Goal: Task Accomplishment & Management: Complete application form

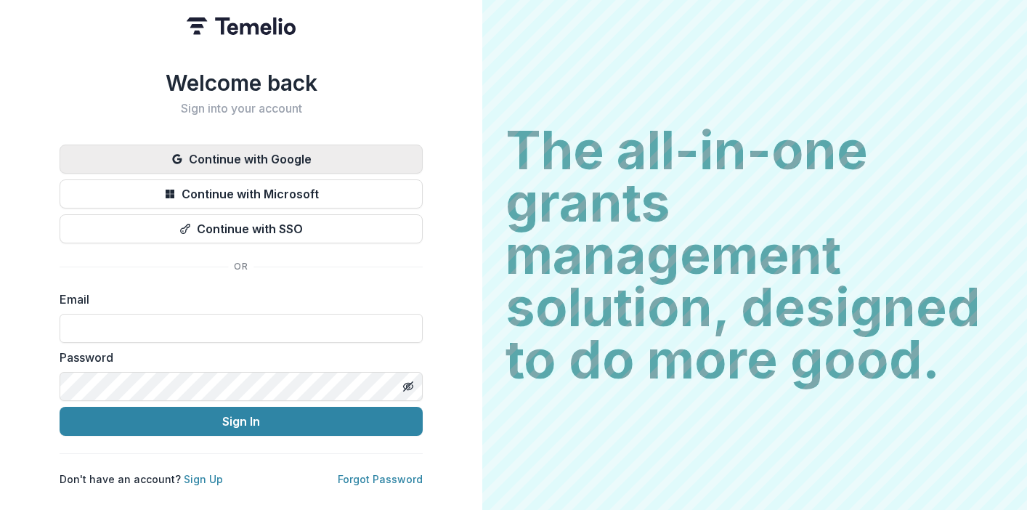
type input "**********"
click at [329, 155] on button "Continue with Google" at bounding box center [241, 159] width 363 height 29
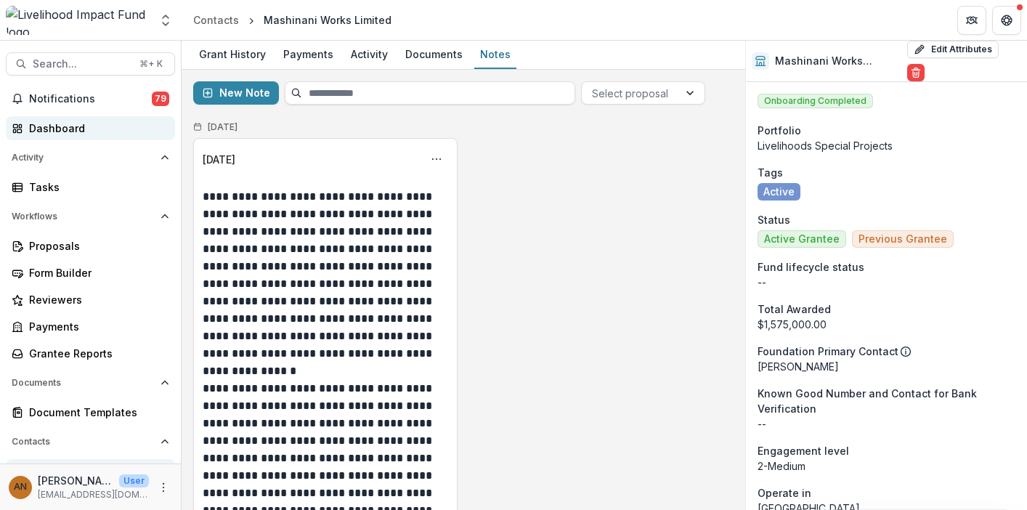
click at [85, 125] on div "Dashboard" at bounding box center [96, 128] width 134 height 15
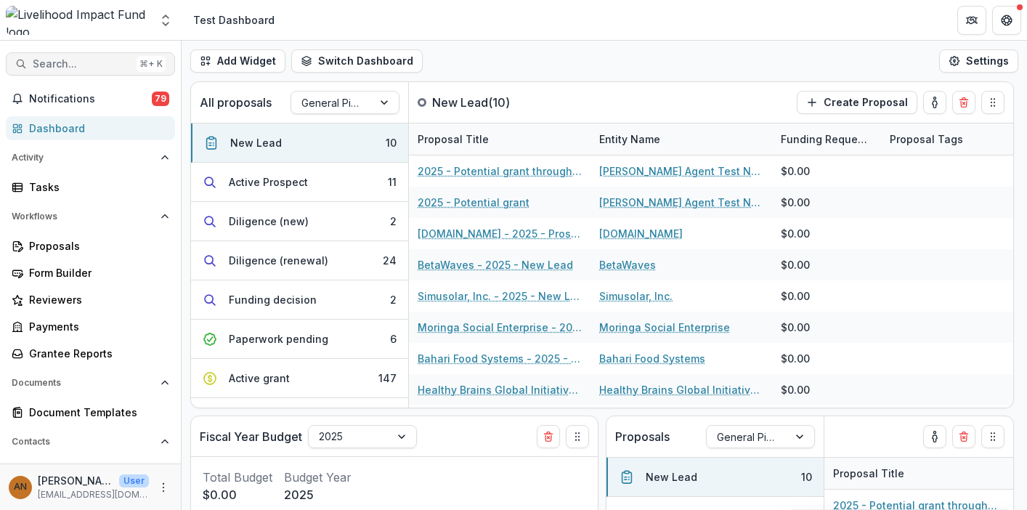
click at [81, 63] on span "Search..." at bounding box center [82, 64] width 98 height 12
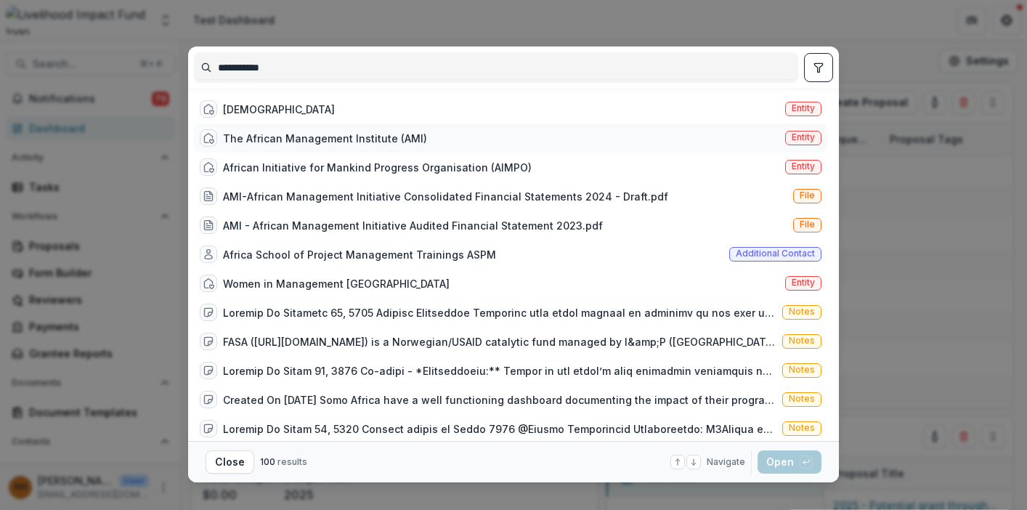
type input "**********"
click at [288, 135] on div "The African Management Institute (AMI)" at bounding box center [325, 138] width 204 height 15
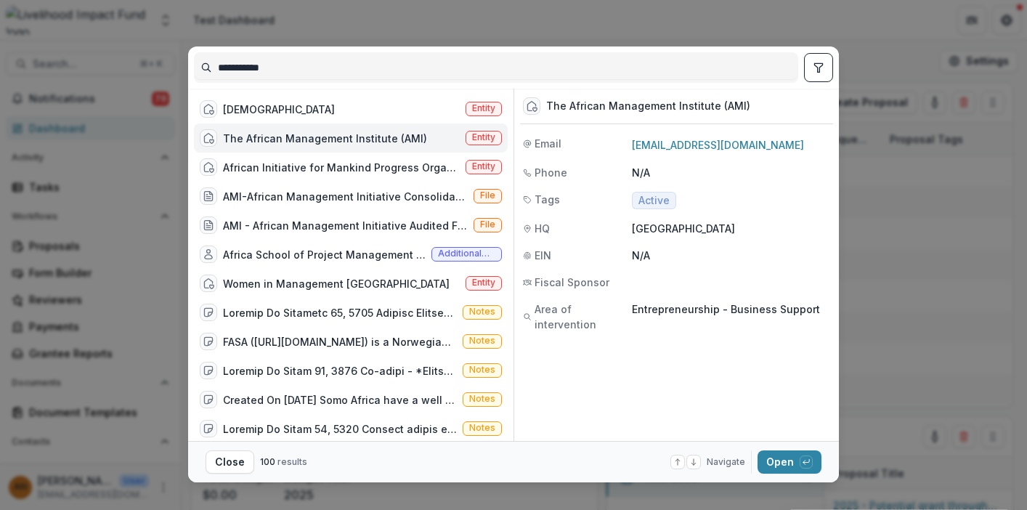
click at [472, 132] on span "Entity" at bounding box center [483, 137] width 23 height 10
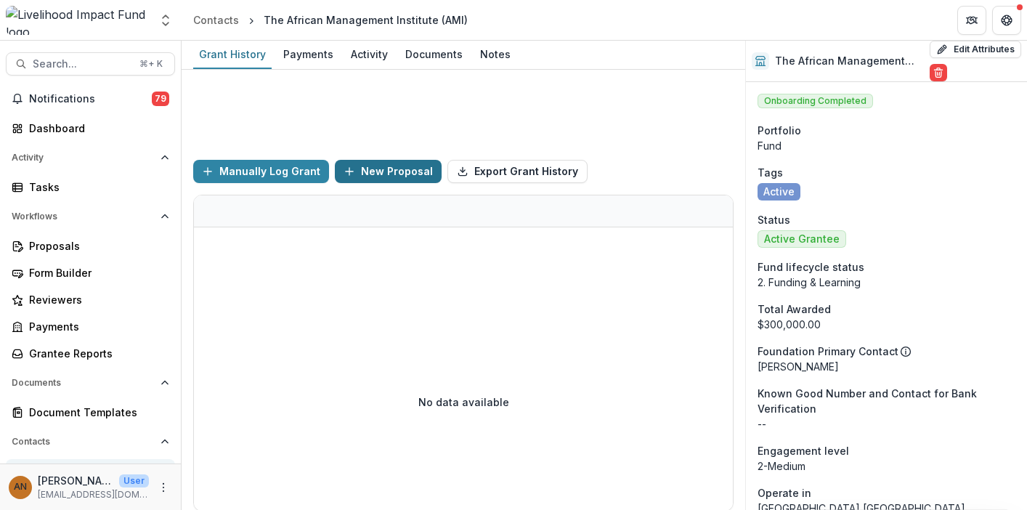
click at [376, 169] on button "New Proposal" at bounding box center [388, 171] width 107 height 23
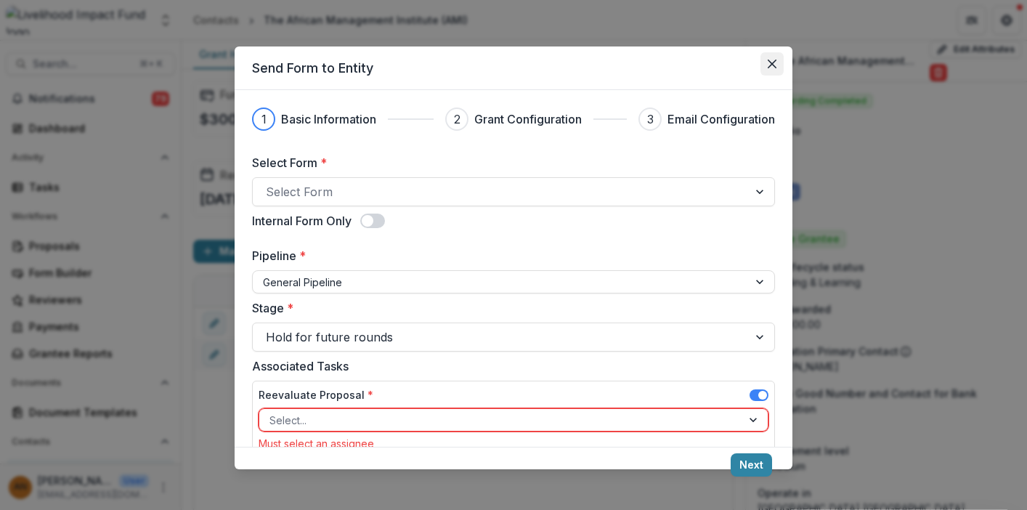
click at [777, 67] on button "Close" at bounding box center [772, 63] width 23 height 23
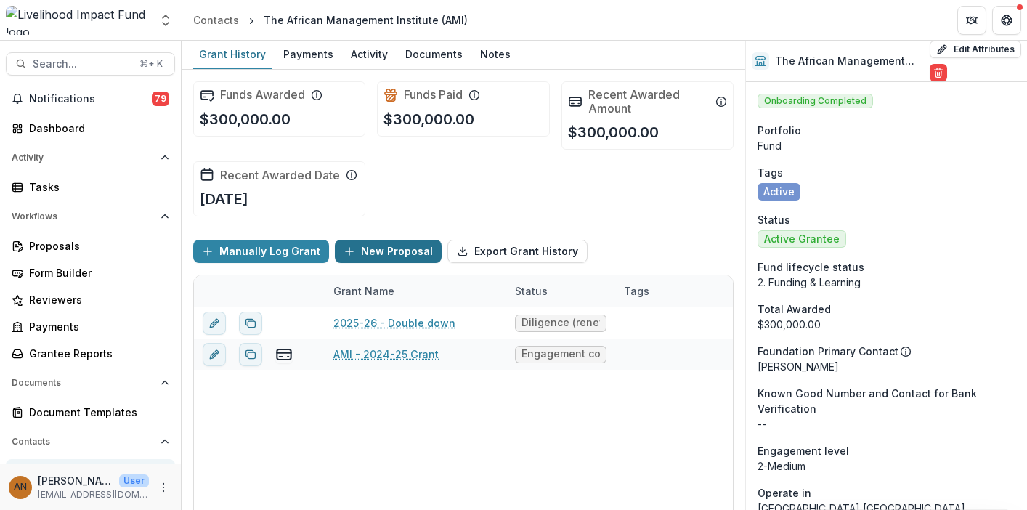
click at [395, 251] on button "New Proposal" at bounding box center [388, 251] width 107 height 23
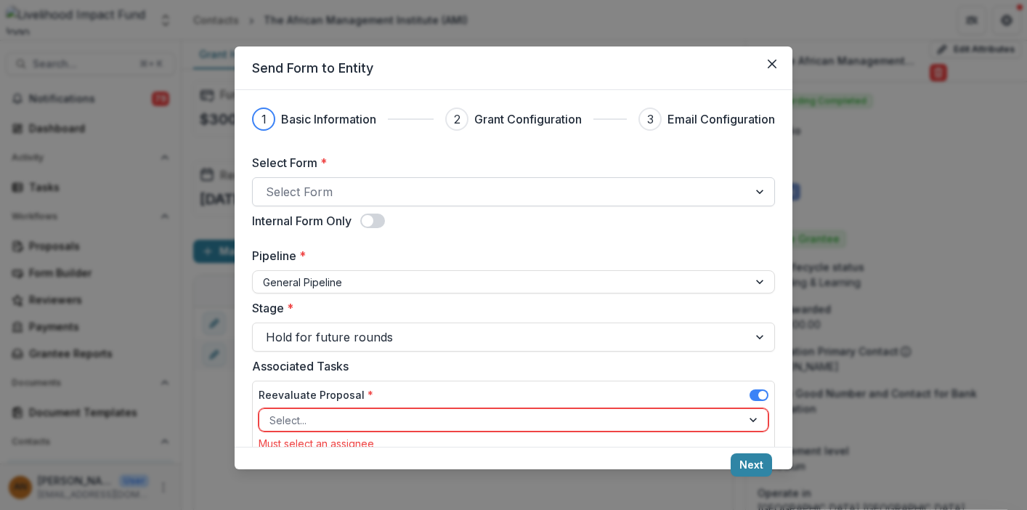
click at [575, 193] on div at bounding box center [500, 192] width 469 height 20
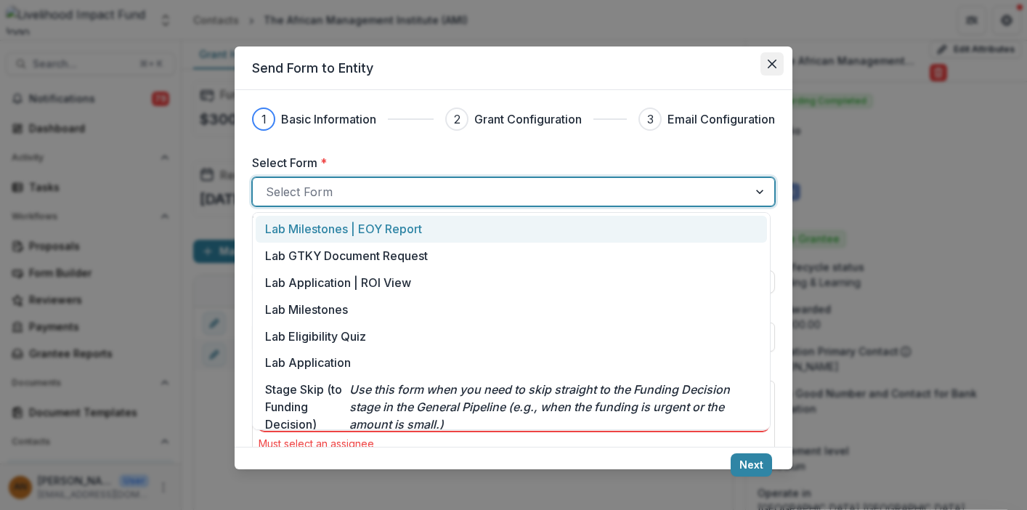
click at [771, 68] on button "Close" at bounding box center [772, 63] width 23 height 23
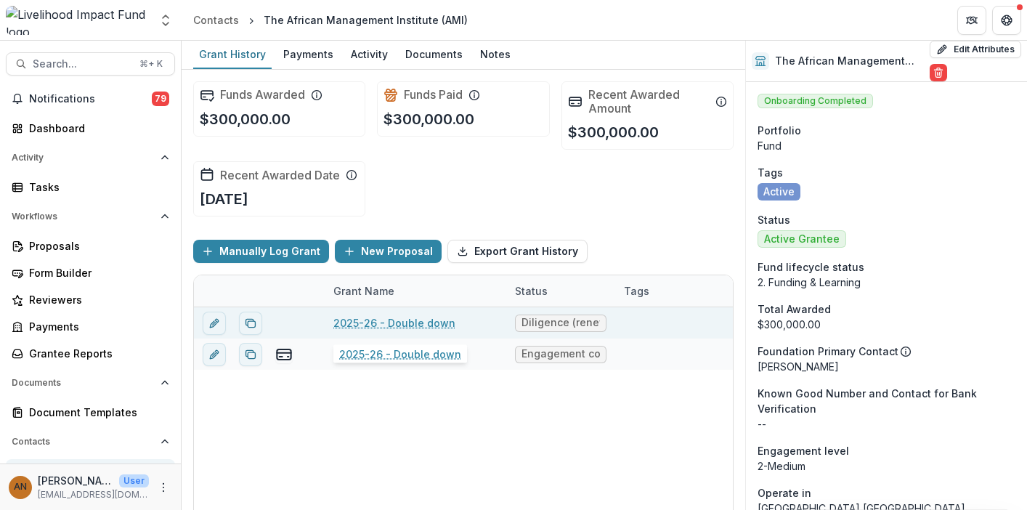
click at [400, 325] on link "2025-26 - Double down" at bounding box center [394, 322] width 122 height 15
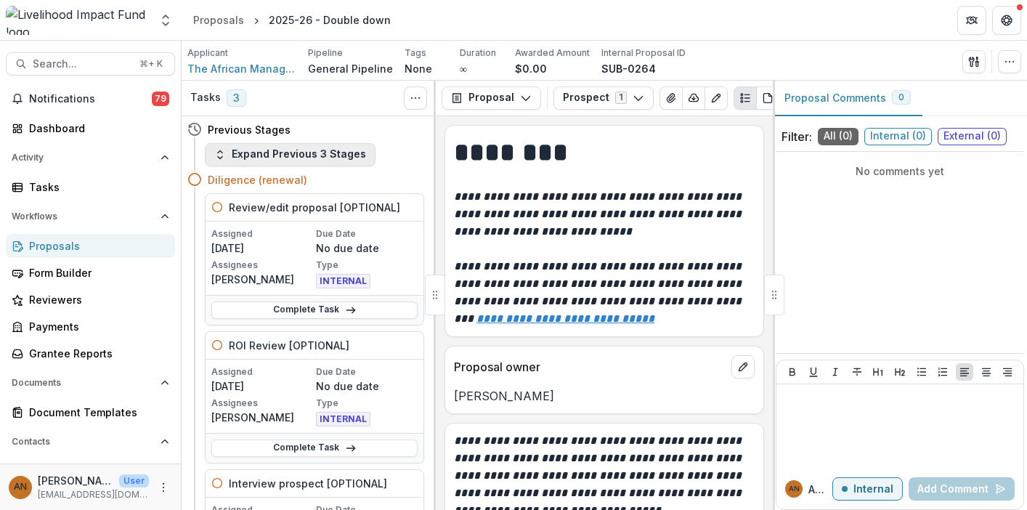
click at [304, 155] on button "Expand Previous 3 Stages" at bounding box center [290, 154] width 171 height 23
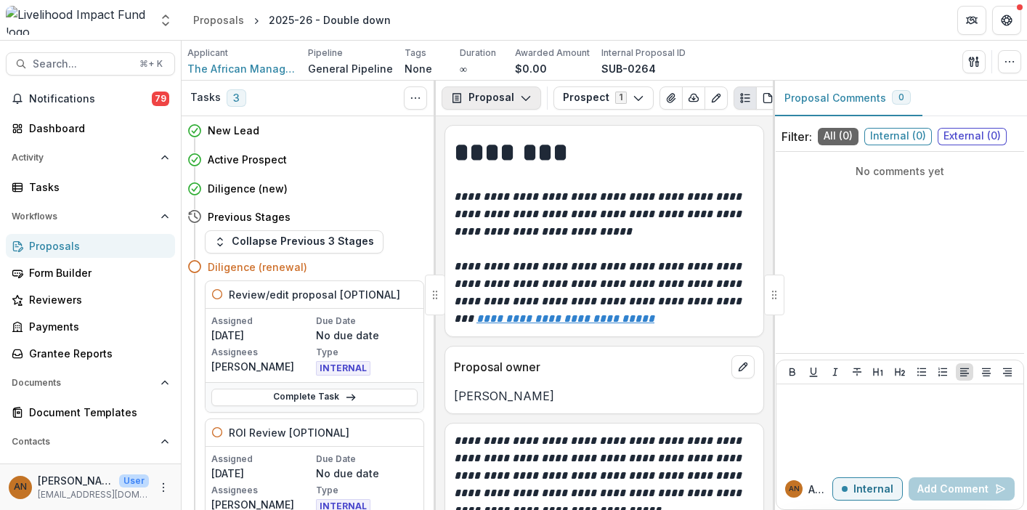
click at [525, 102] on icon "button" at bounding box center [526, 98] width 12 height 12
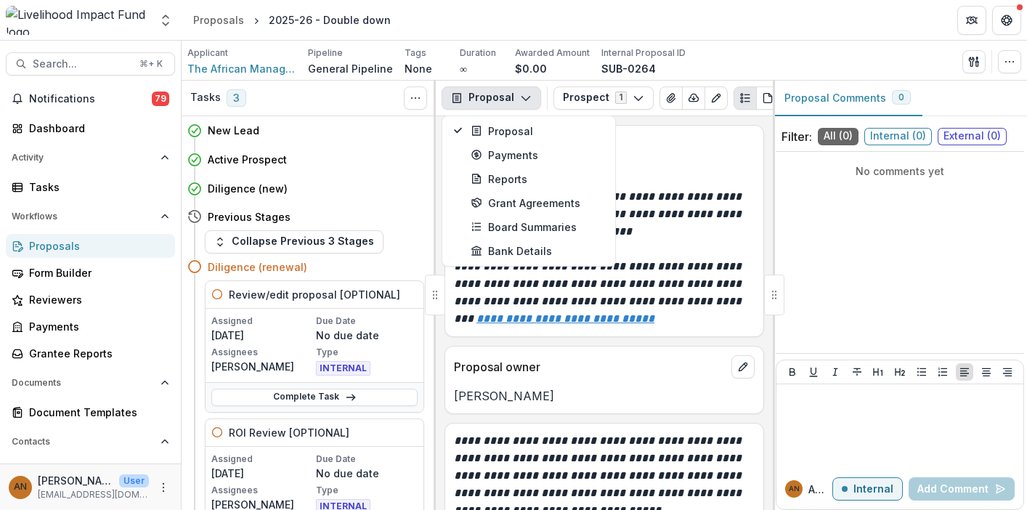
click at [525, 102] on icon "button" at bounding box center [526, 98] width 12 height 12
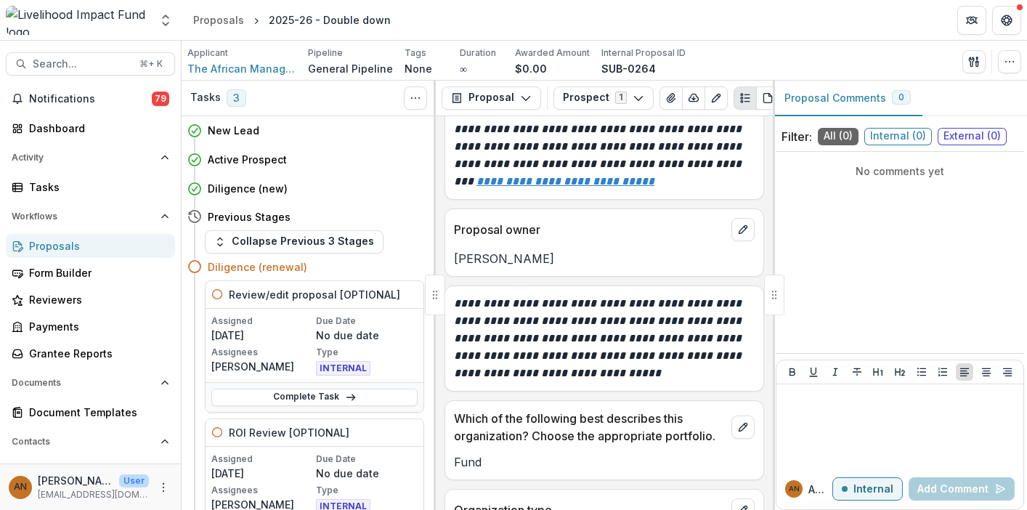
scroll to position [141, 0]
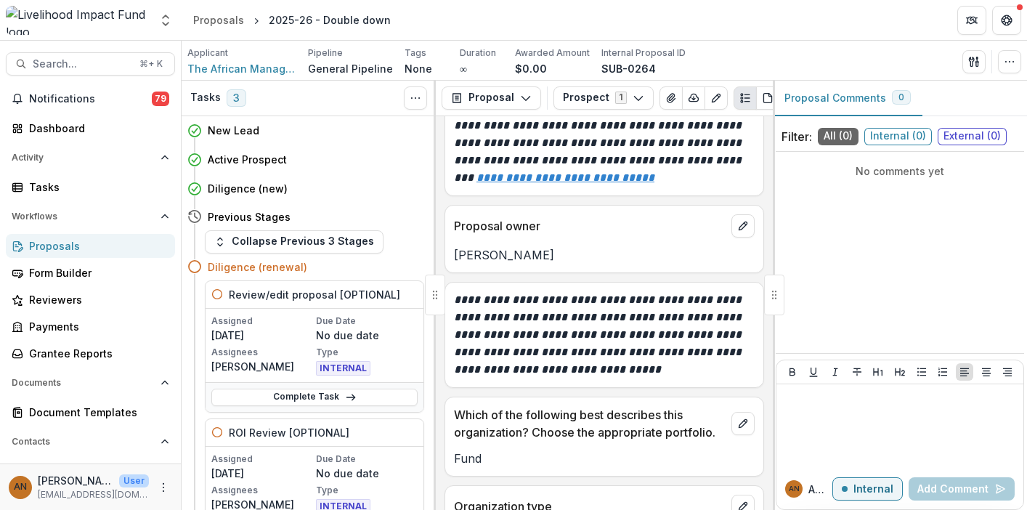
click at [474, 302] on em "**********" at bounding box center [599, 334] width 291 height 81
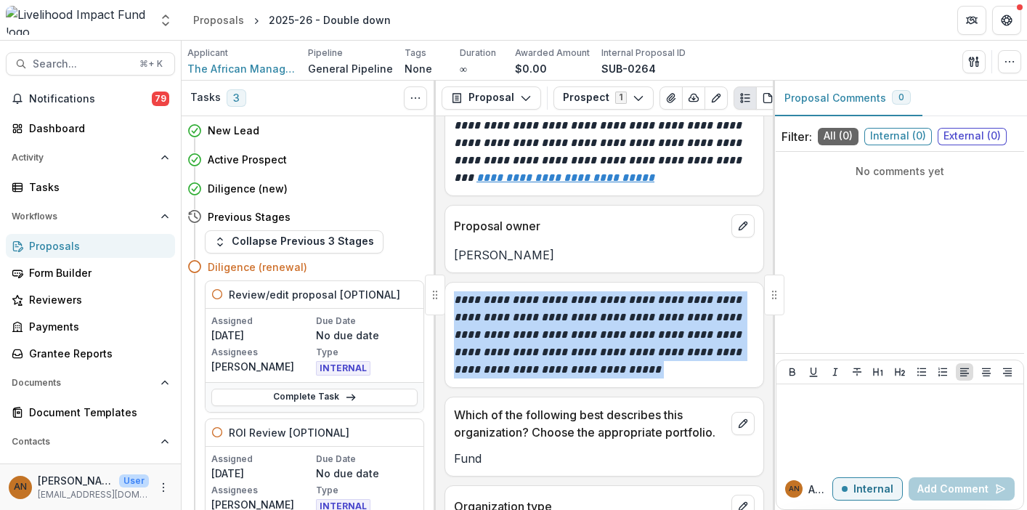
drag, startPoint x: 474, startPoint y: 302, endPoint x: 739, endPoint y: 388, distance: 278.7
click at [739, 388] on div "**********" at bounding box center [605, 335] width 320 height 106
click at [1006, 18] on icon "Get Help" at bounding box center [1007, 21] width 12 height 12
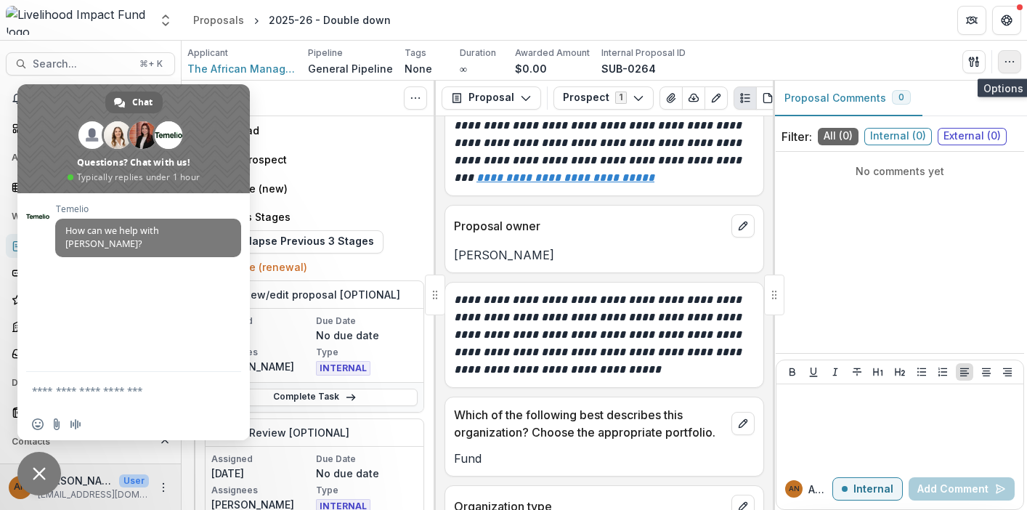
click at [1010, 57] on icon "button" at bounding box center [1010, 62] width 12 height 12
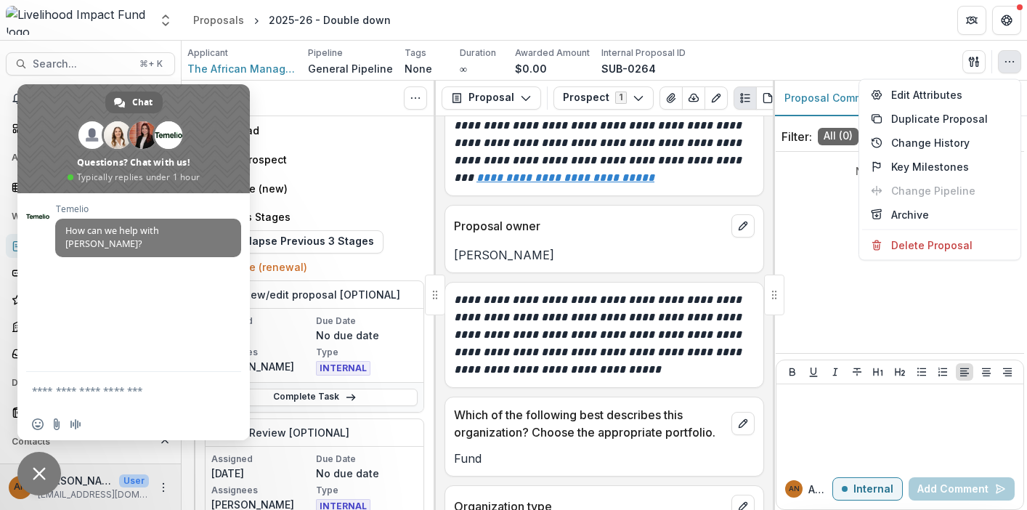
click at [1010, 57] on icon "button" at bounding box center [1010, 62] width 12 height 12
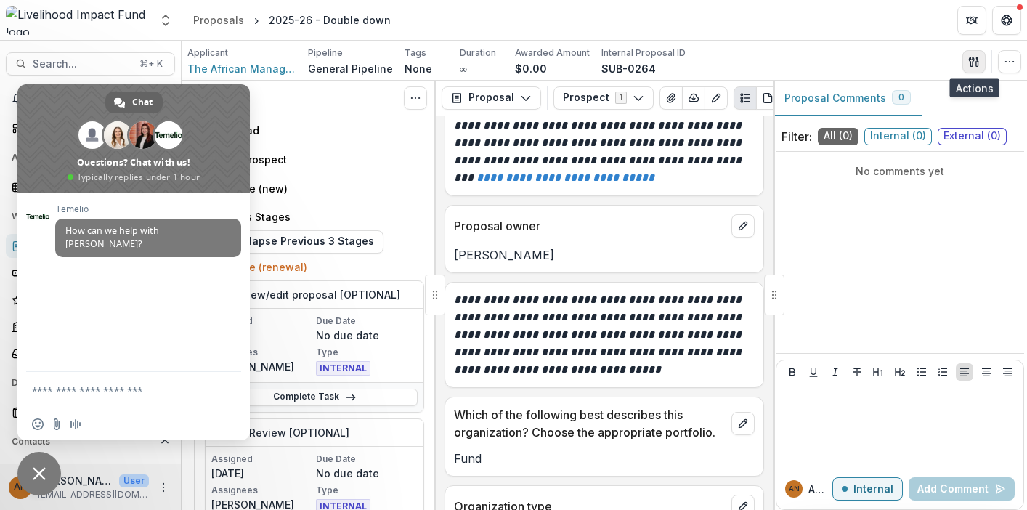
click at [973, 63] on icon "button" at bounding box center [974, 62] width 12 height 12
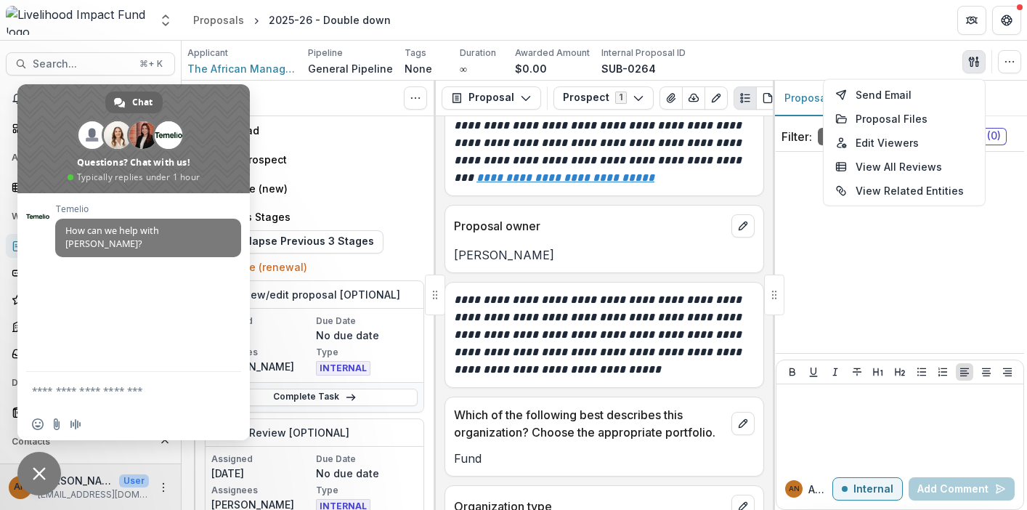
click at [58, 108] on span at bounding box center [133, 138] width 232 height 109
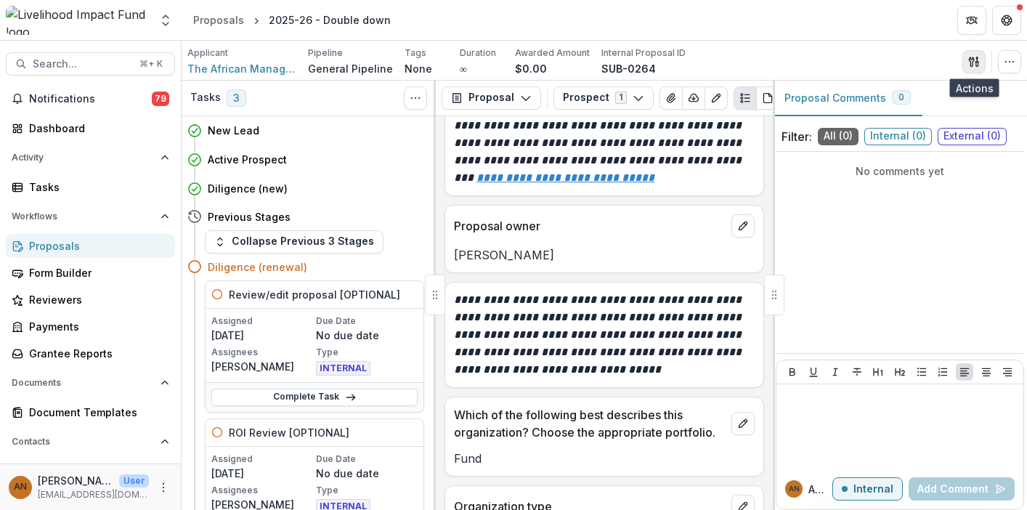
click at [973, 54] on button "button" at bounding box center [974, 61] width 23 height 23
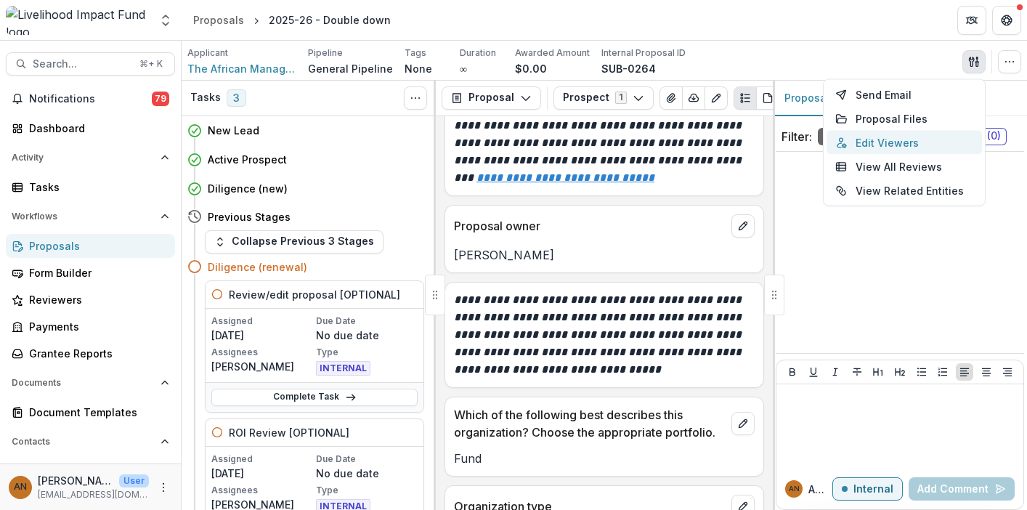
click at [869, 145] on button "Edit Viewers" at bounding box center [904, 143] width 155 height 24
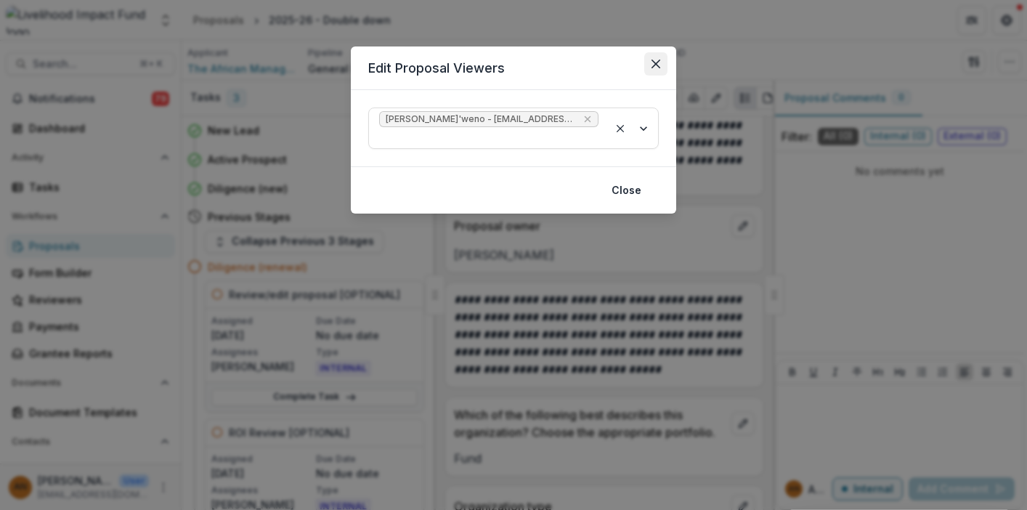
click at [657, 65] on icon "Close" at bounding box center [656, 64] width 9 height 9
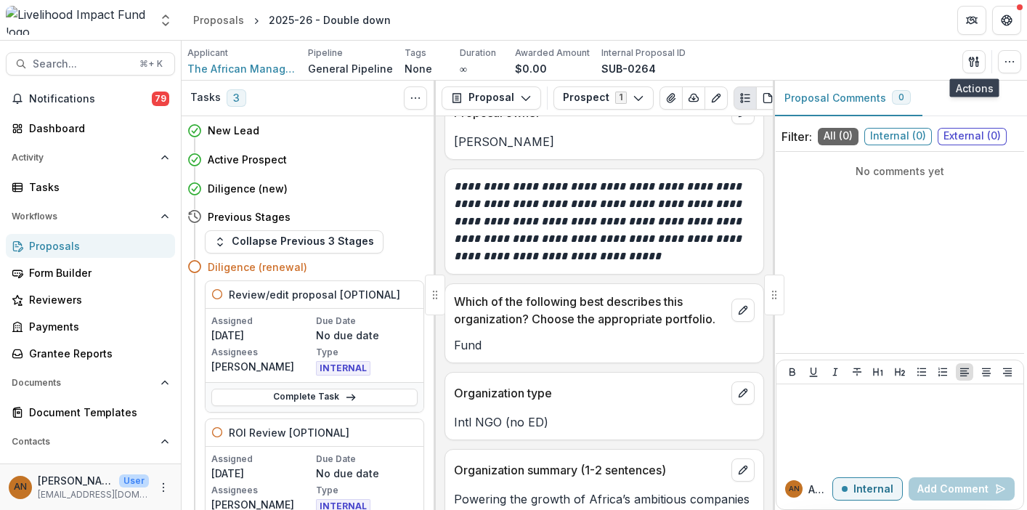
scroll to position [0, 0]
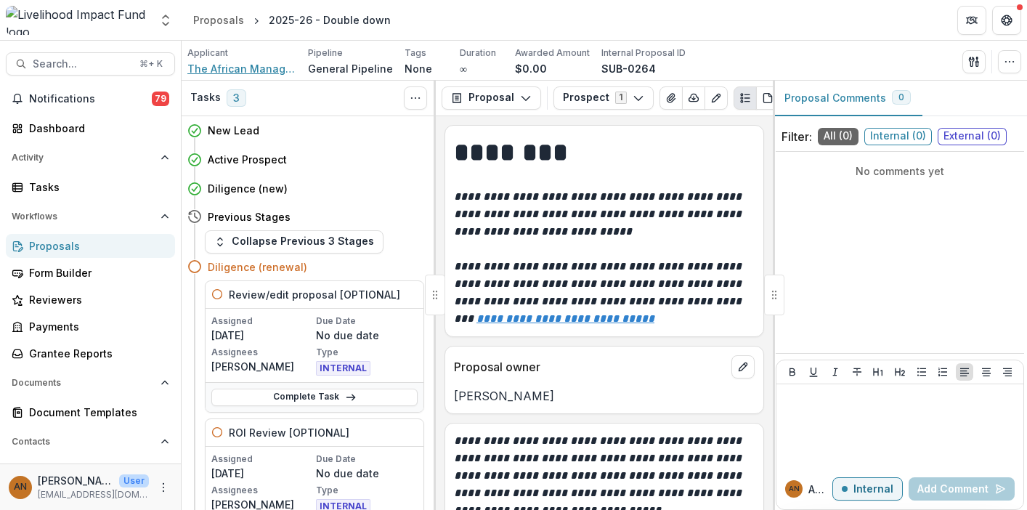
click at [250, 65] on span "The African Management Institute (AMI)" at bounding box center [241, 68] width 109 height 15
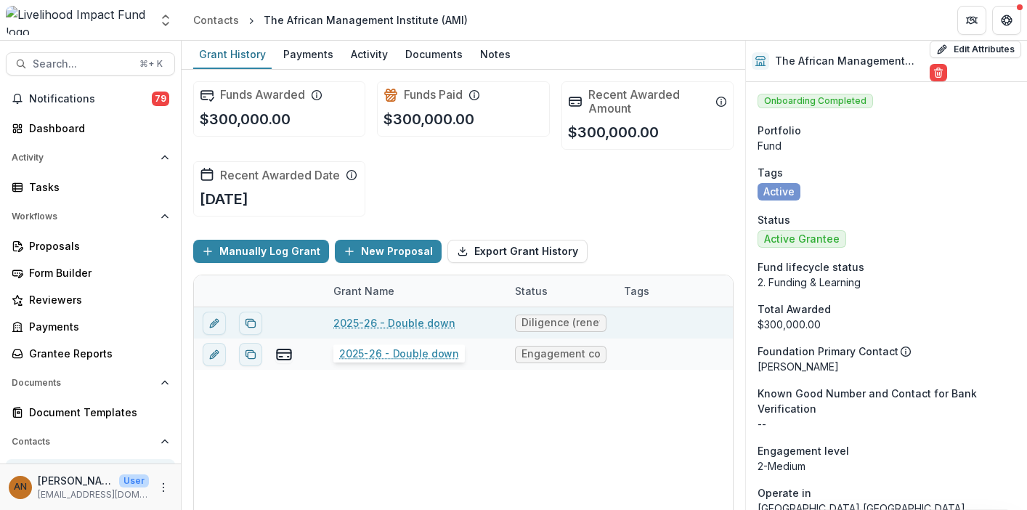
click at [368, 321] on link "2025-26 - Double down" at bounding box center [394, 322] width 122 height 15
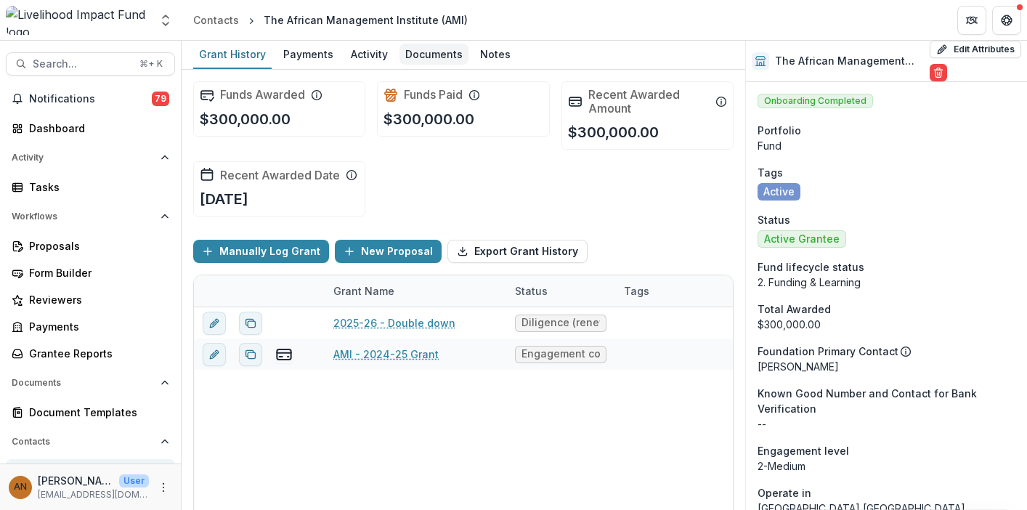
click at [422, 52] on div "Documents" at bounding box center [434, 54] width 69 height 21
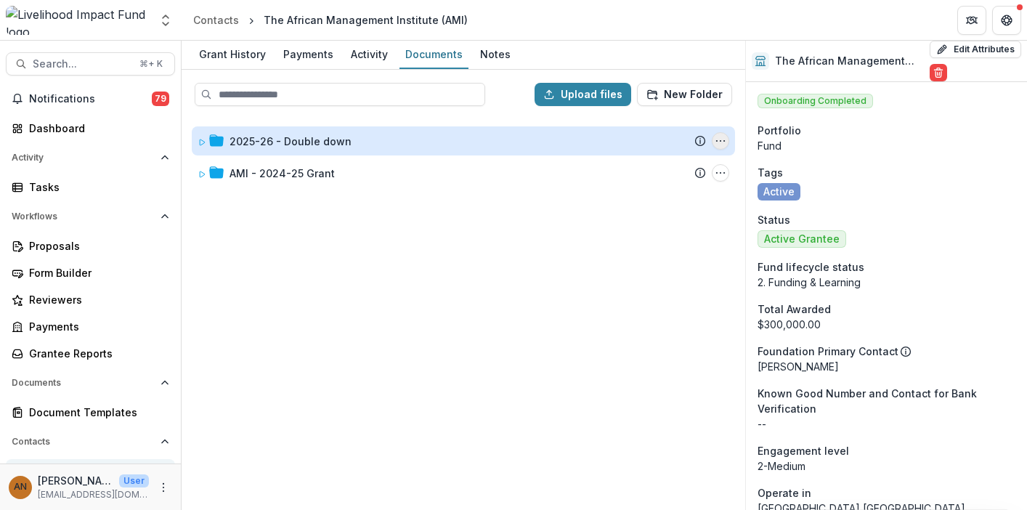
click at [721, 139] on icon "2025-26 - Double down Options" at bounding box center [721, 141] width 12 height 12
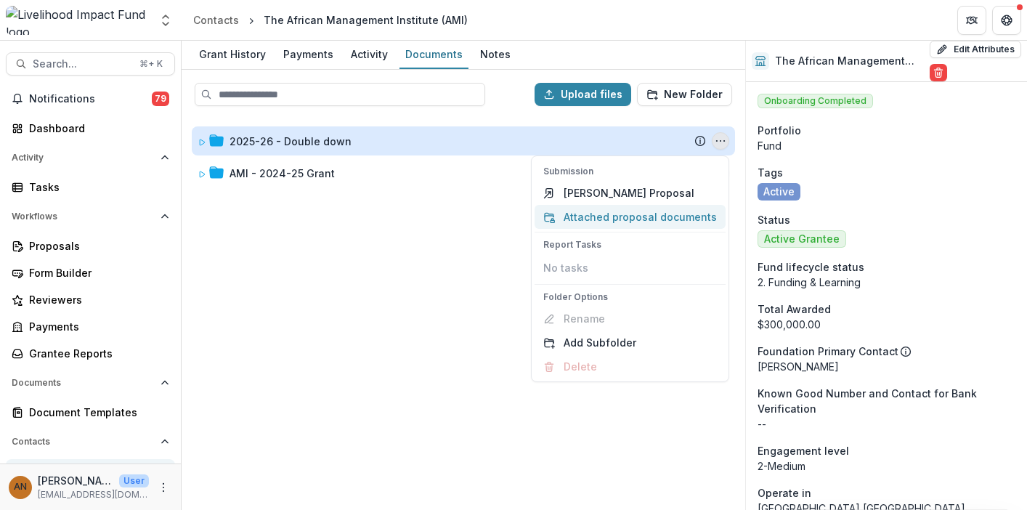
click at [652, 213] on button "Attached proposal documents" at bounding box center [630, 217] width 191 height 24
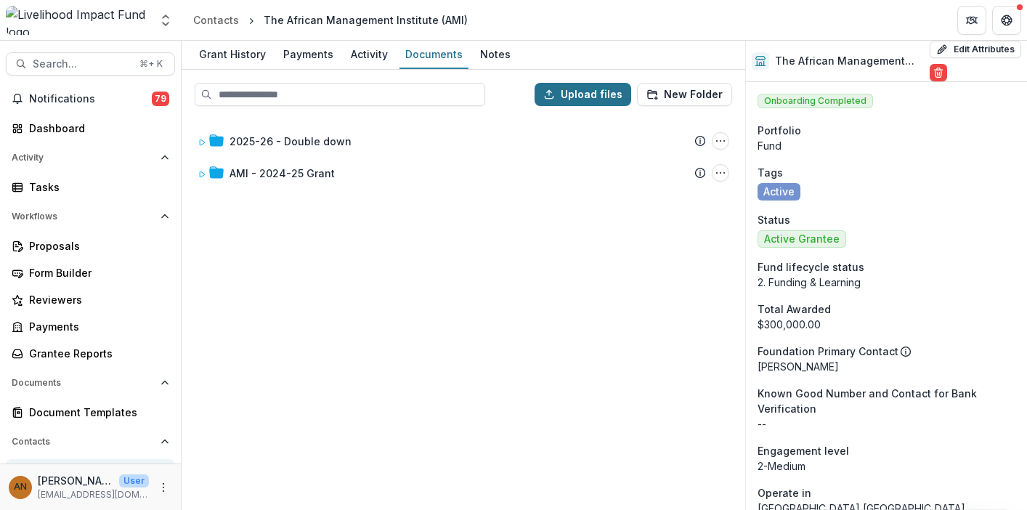
click at [584, 93] on button "Upload files" at bounding box center [583, 94] width 97 height 23
click at [597, 96] on button "Upload files" at bounding box center [583, 94] width 97 height 23
type input "**********"
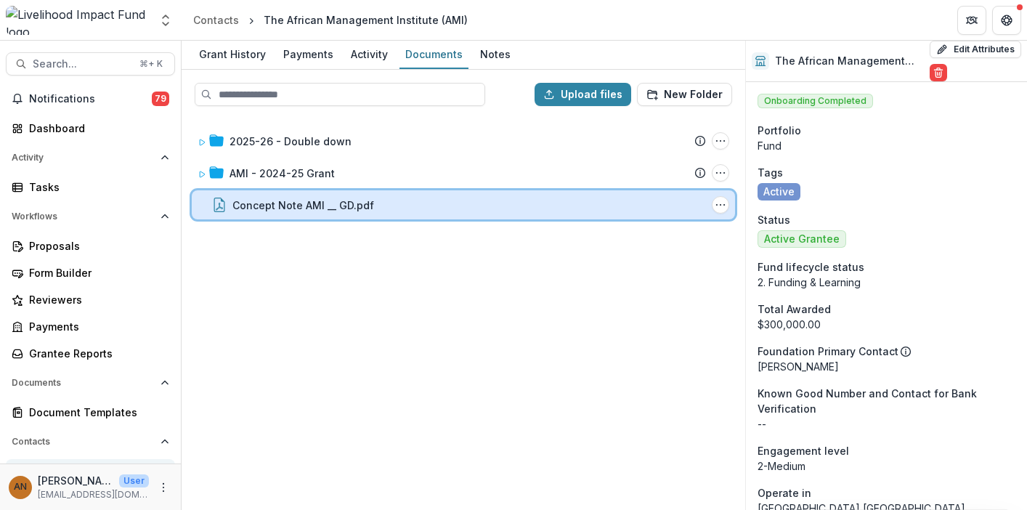
click at [469, 203] on div "Concept Note AMI __ GD.pdf" at bounding box center [469, 205] width 474 height 15
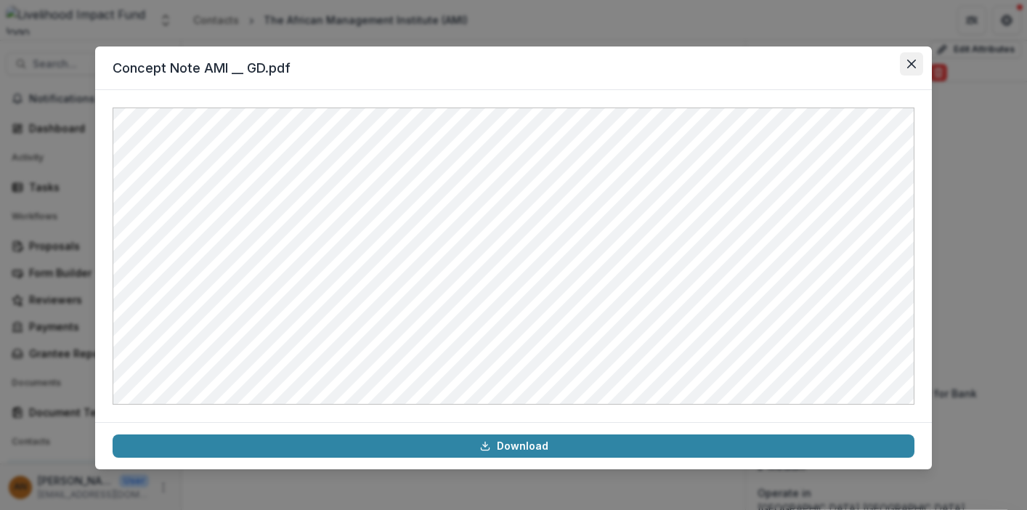
click at [913, 65] on icon "Close" at bounding box center [911, 64] width 9 height 9
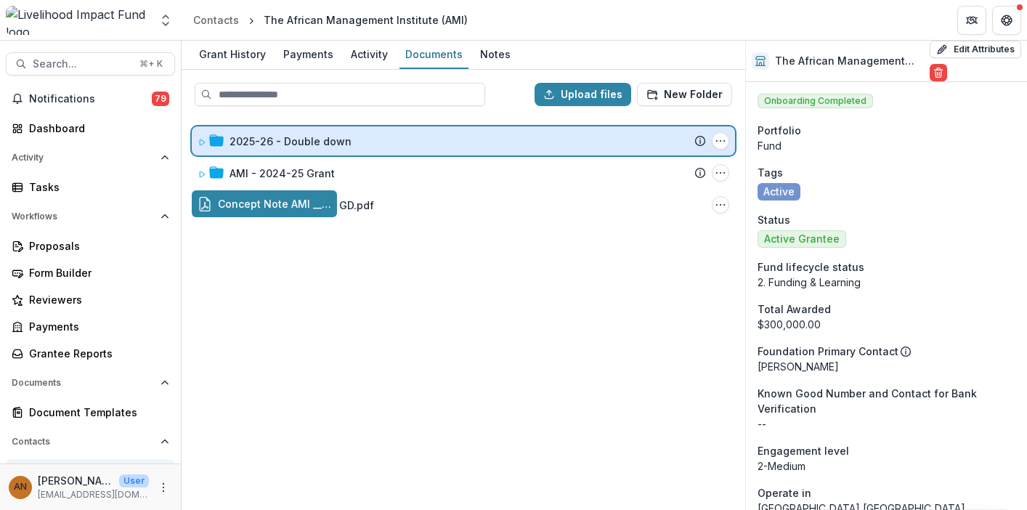
drag, startPoint x: 296, startPoint y: 210, endPoint x: 312, endPoint y: 150, distance: 62.4
click at [312, 150] on div "Upload files New Folder 2025-26 - Double down Submission Temelio Proposal Attac…" at bounding box center [464, 290] width 564 height 440
click at [222, 142] on icon at bounding box center [216, 140] width 15 height 12
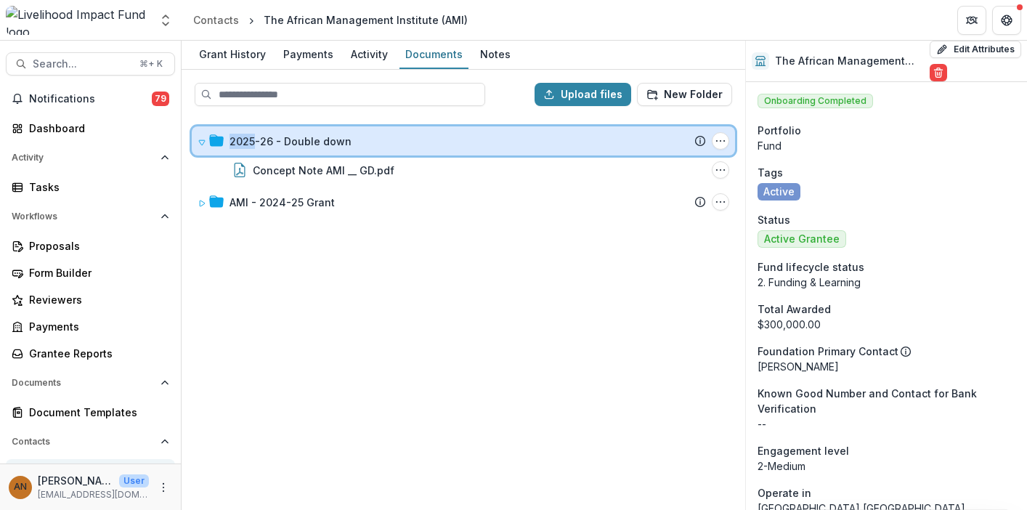
click at [222, 142] on icon at bounding box center [216, 140] width 15 height 12
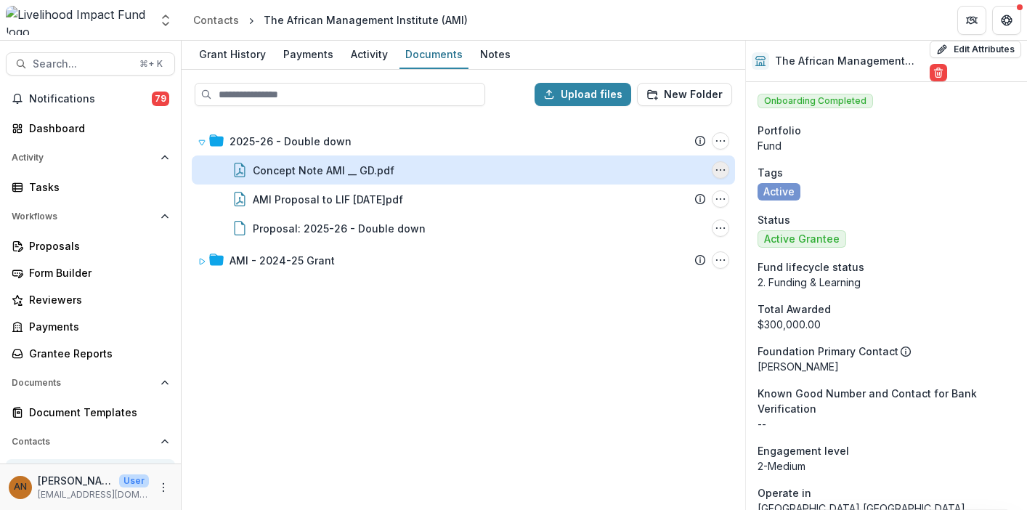
click at [721, 168] on icon "Concept Note AMI __ GD.pdf Options" at bounding box center [721, 170] width 12 height 12
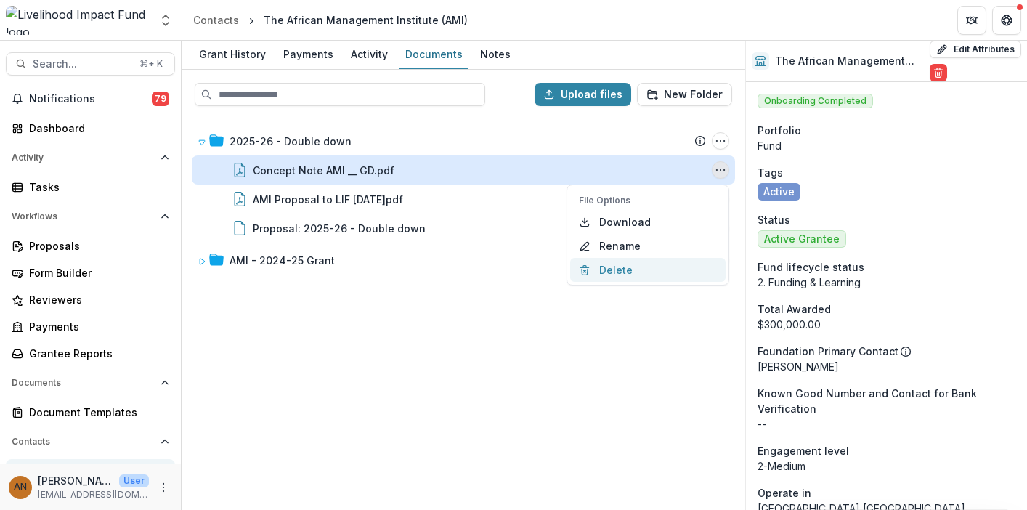
click at [636, 269] on button "Delete" at bounding box center [647, 270] width 155 height 24
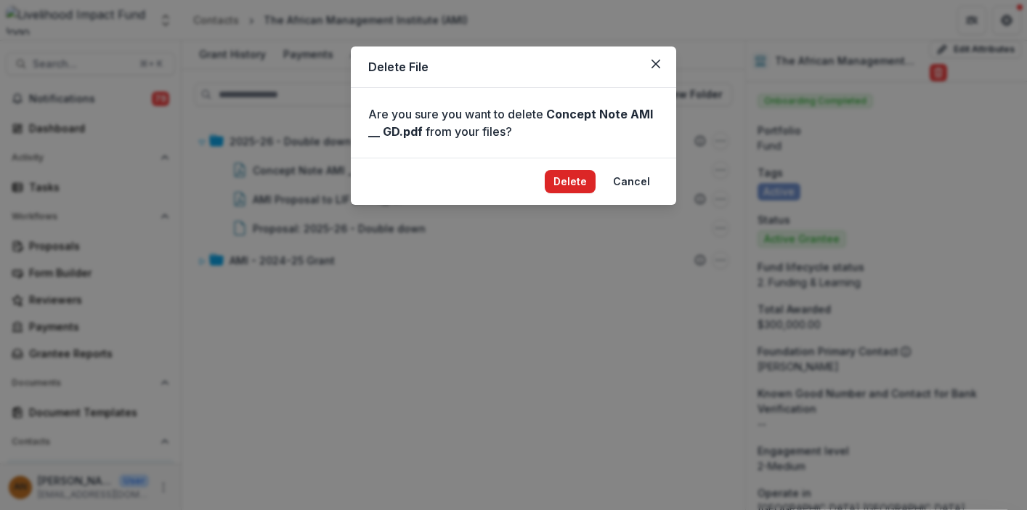
click at [586, 184] on button "Delete" at bounding box center [570, 181] width 51 height 23
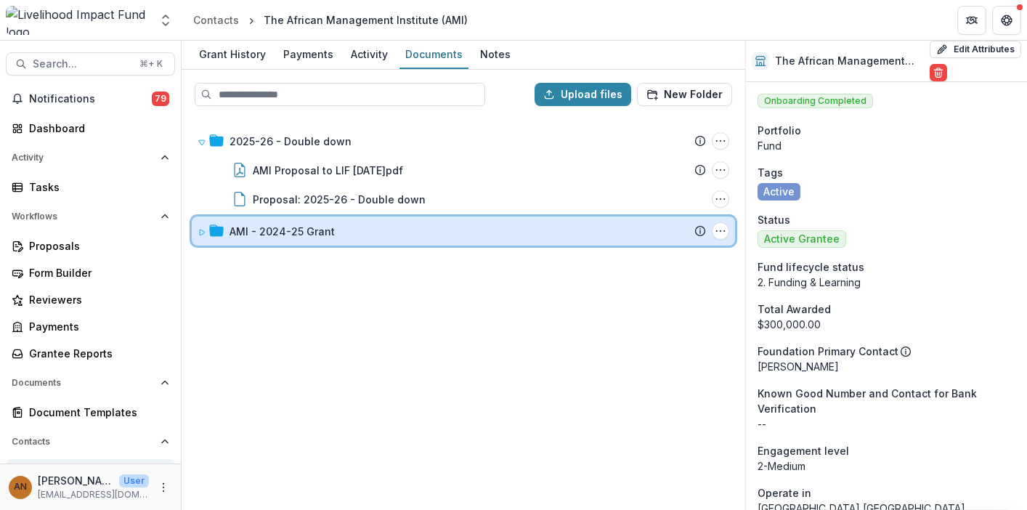
click at [198, 230] on icon at bounding box center [202, 232] width 9 height 9
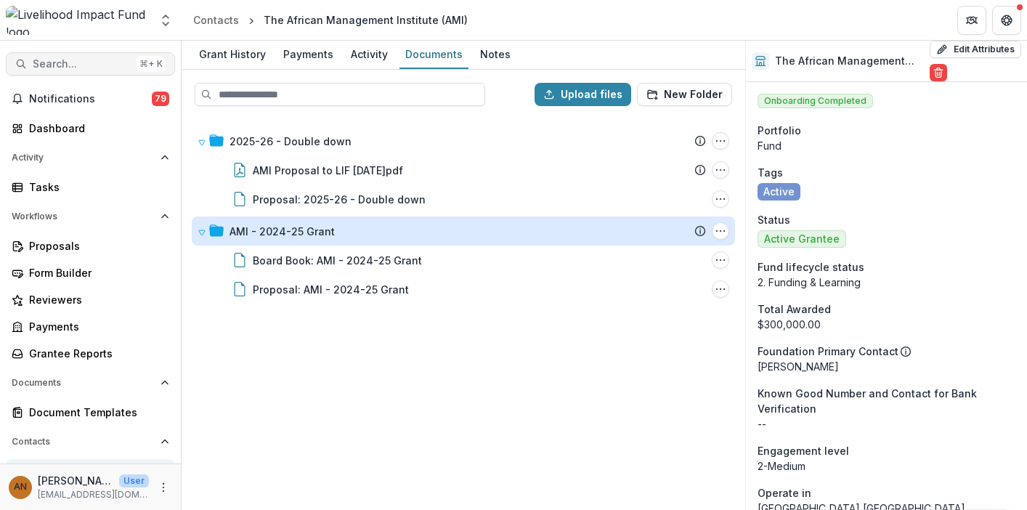
click at [89, 62] on span "Search..." at bounding box center [82, 64] width 98 height 12
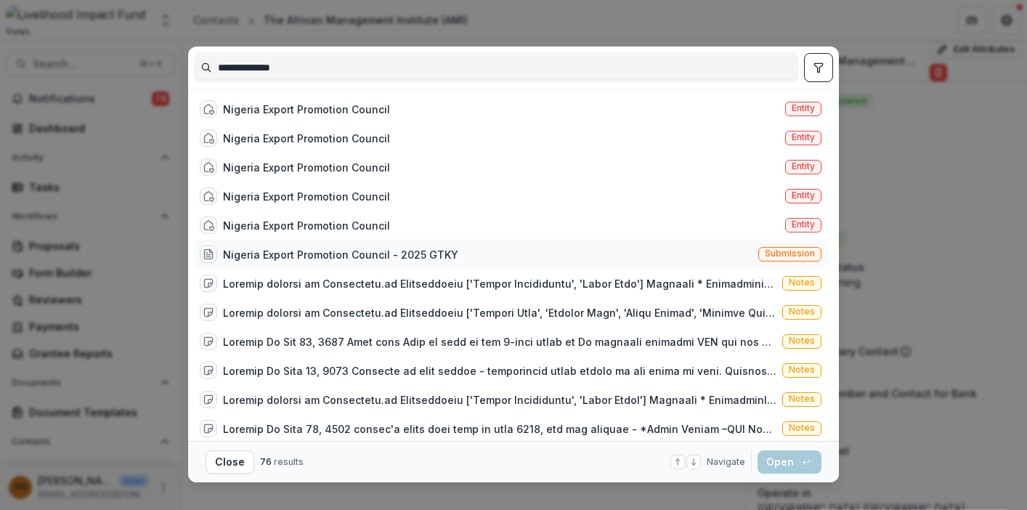
type input "**********"
click at [379, 248] on div "Nigeria Export Promotion Council - 2025 GTKY" at bounding box center [340, 254] width 235 height 15
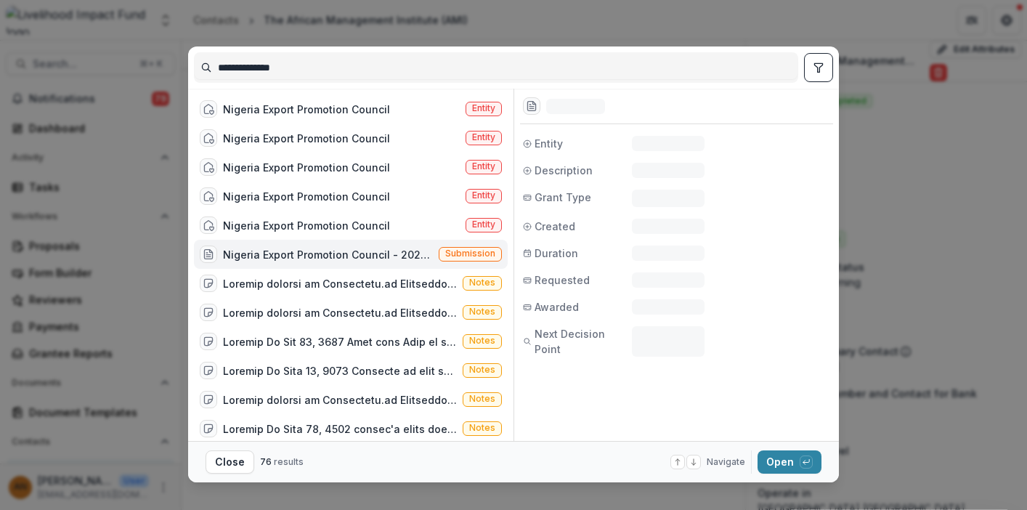
click at [456, 254] on span "Submission" at bounding box center [470, 253] width 50 height 10
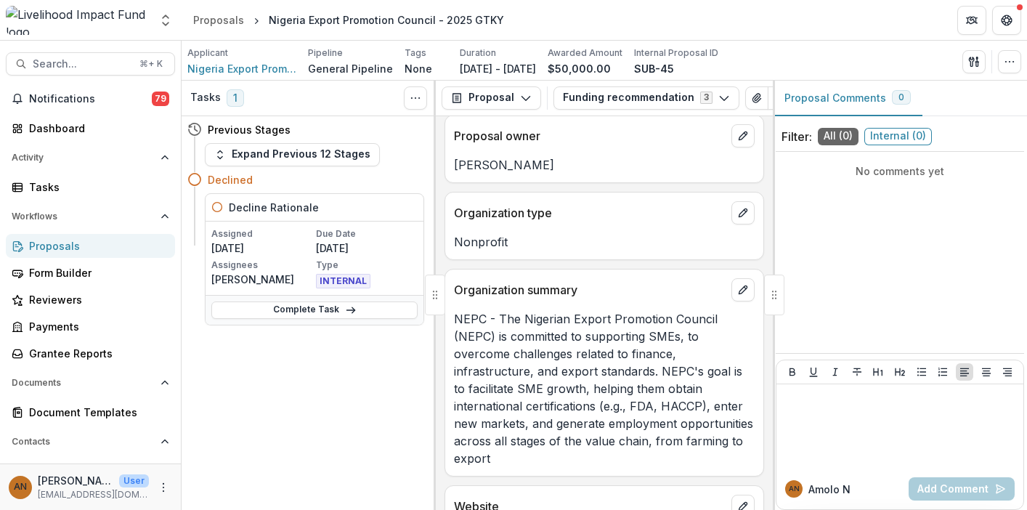
scroll to position [23, 0]
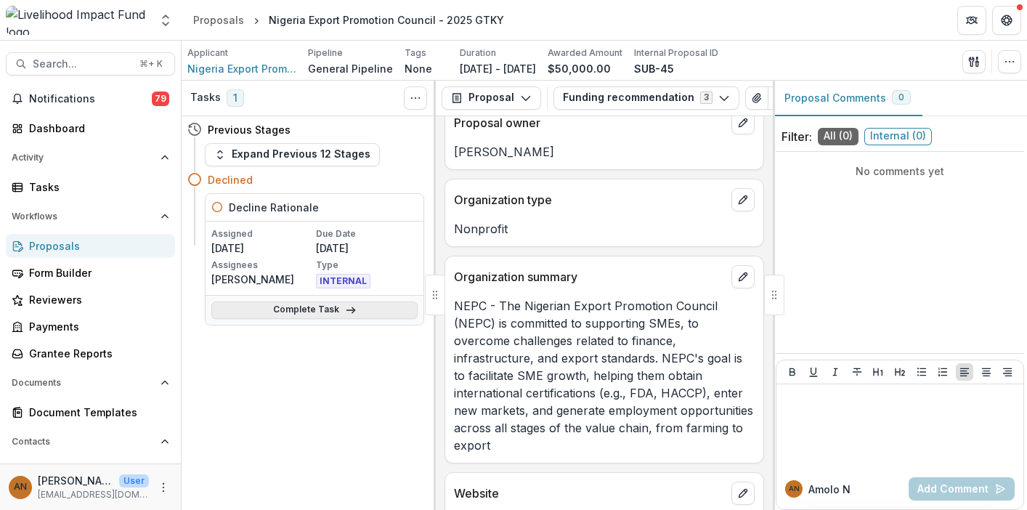
click at [312, 311] on link "Complete Task" at bounding box center [314, 310] width 206 height 17
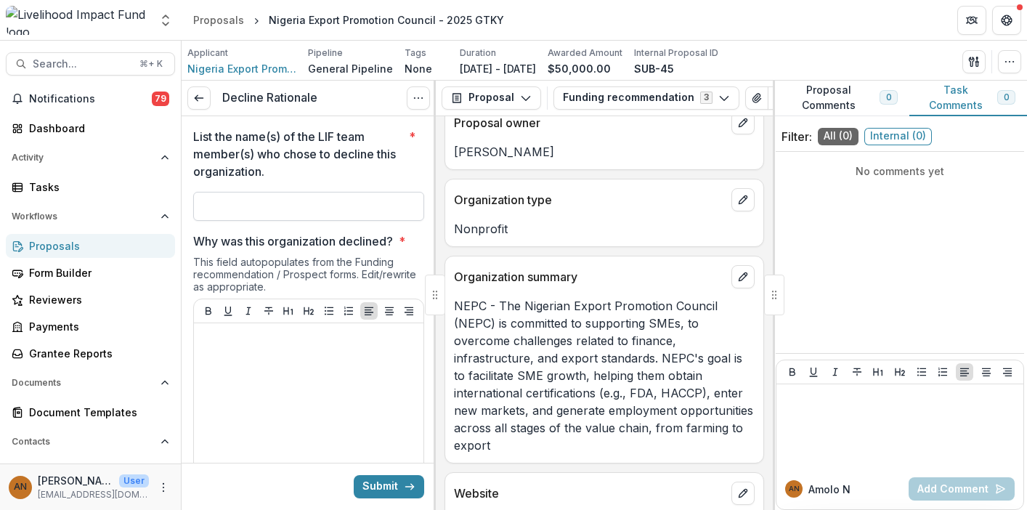
click at [321, 207] on input "List the name(s) of the LIF team member(s) who chose to decline this organizati…" at bounding box center [308, 206] width 231 height 29
type input "*****"
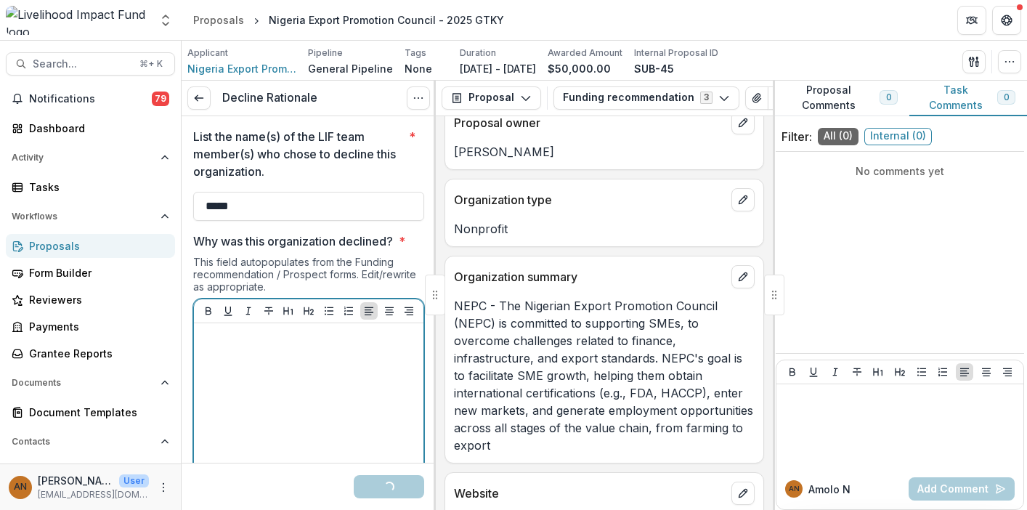
click at [287, 365] on div at bounding box center [309, 438] width 218 height 218
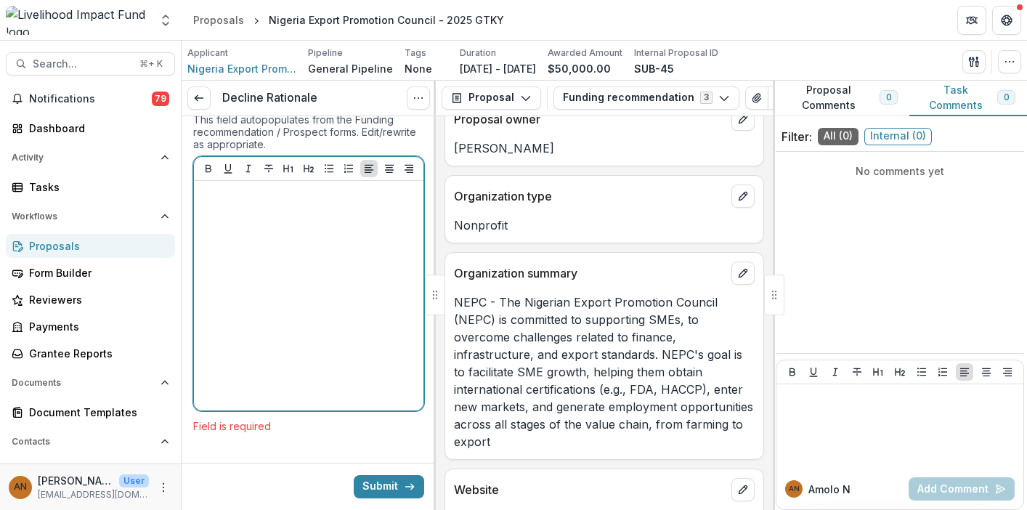
scroll to position [28, 0]
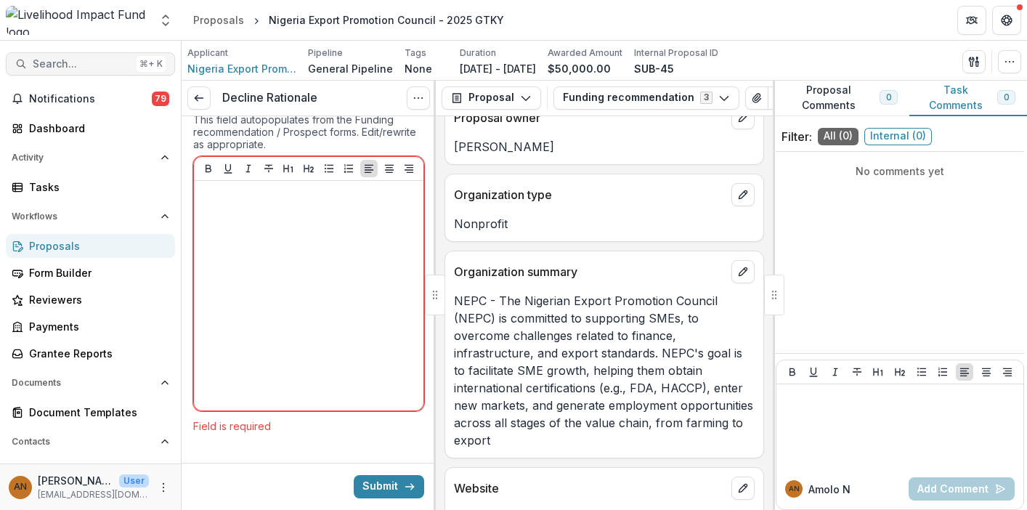
click at [100, 61] on span "Search..." at bounding box center [82, 64] width 98 height 12
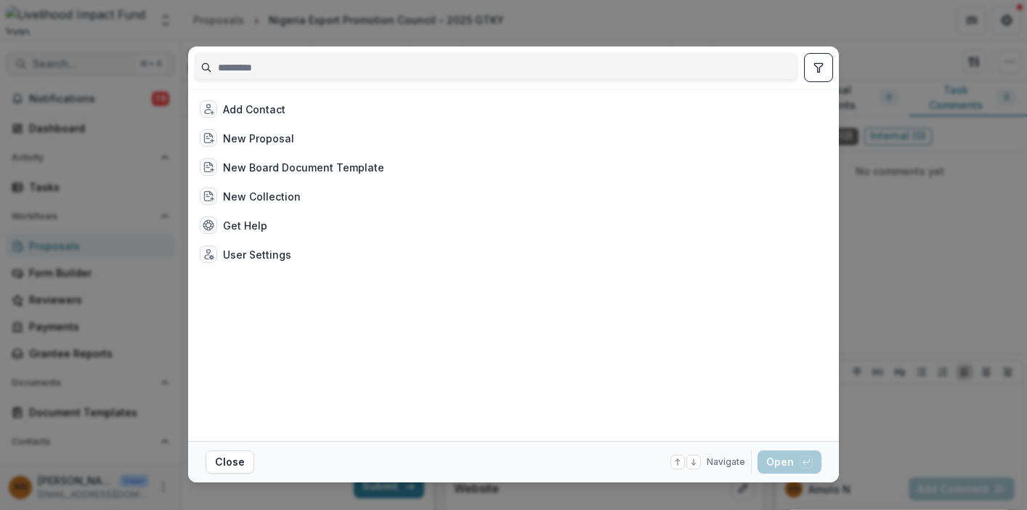
type input "*"
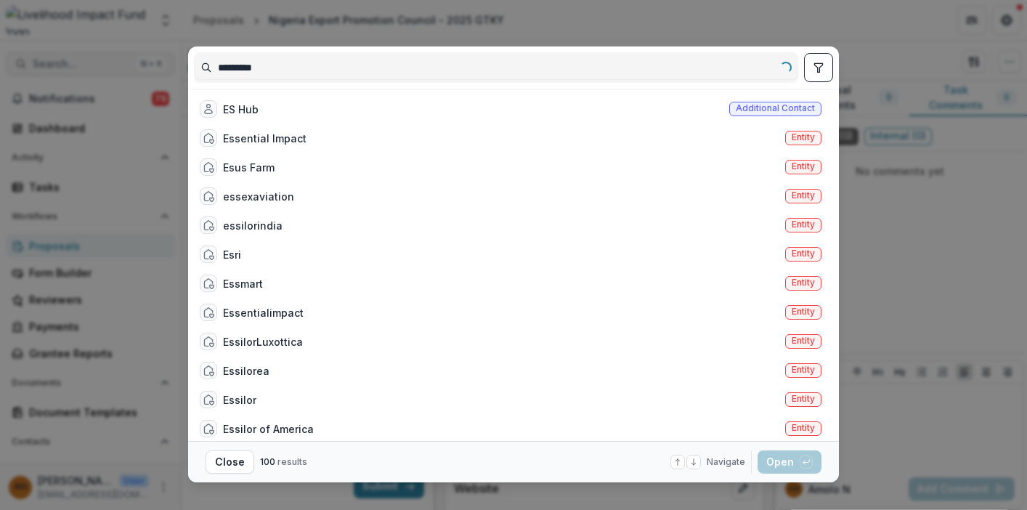
type input "*********"
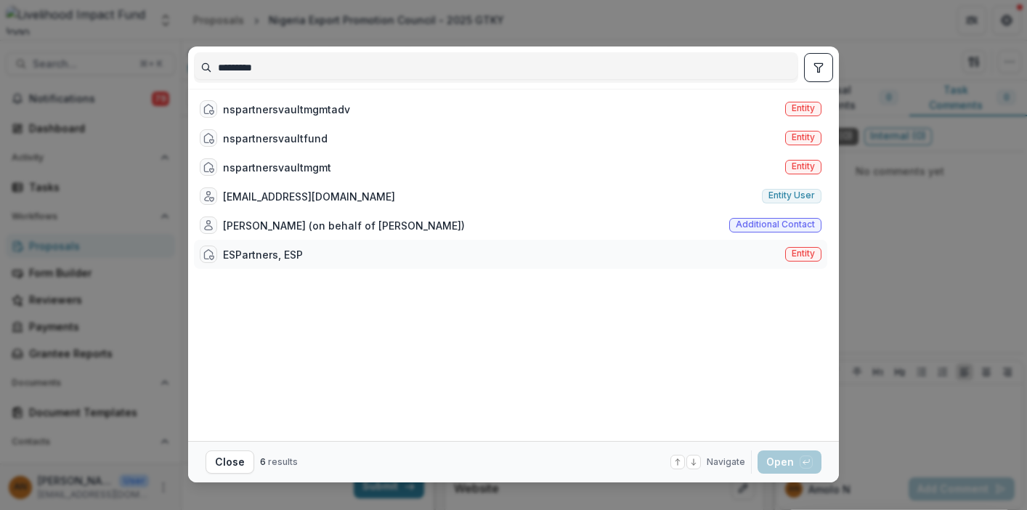
click at [278, 249] on div "ESPartners, ESP" at bounding box center [263, 254] width 80 height 15
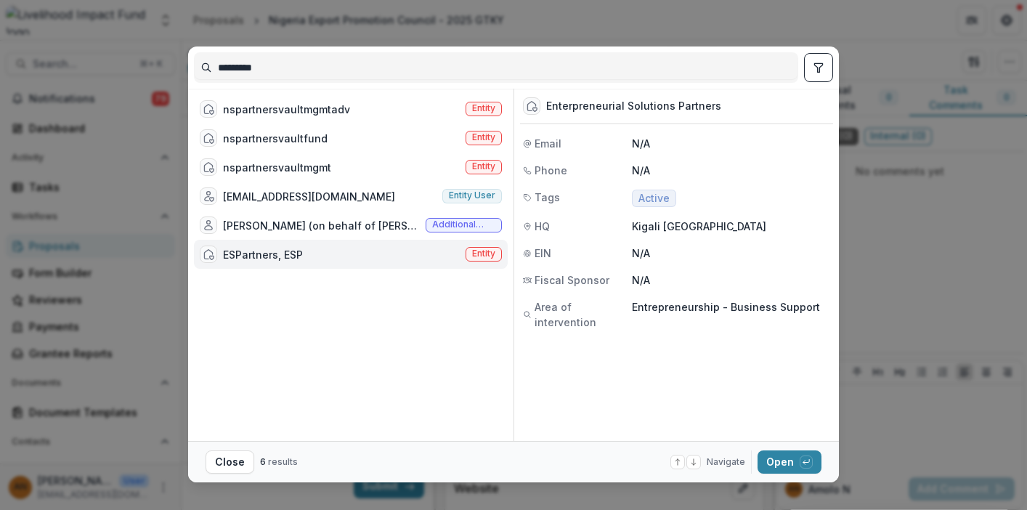
click at [482, 251] on span "Entity" at bounding box center [483, 253] width 23 height 10
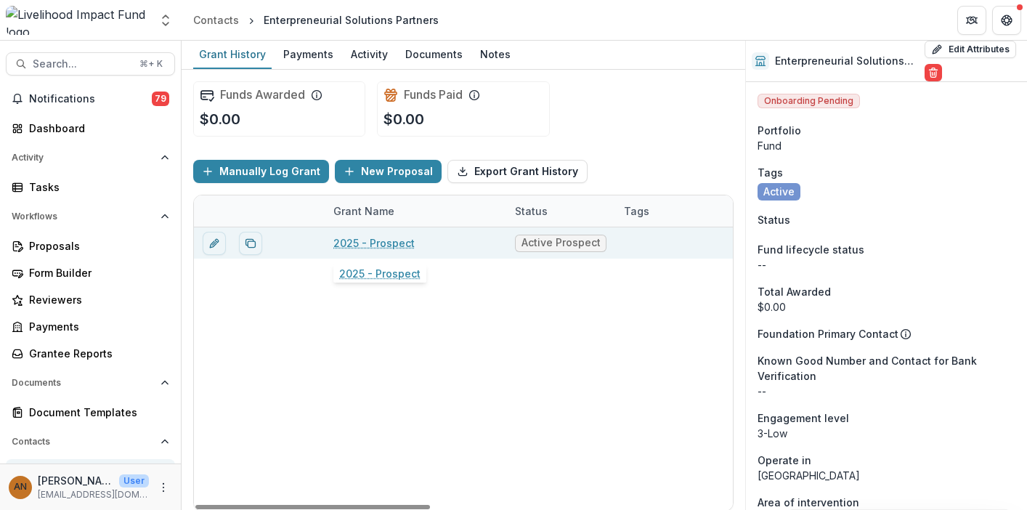
click at [395, 244] on link "2025 - Prospect" at bounding box center [373, 242] width 81 height 15
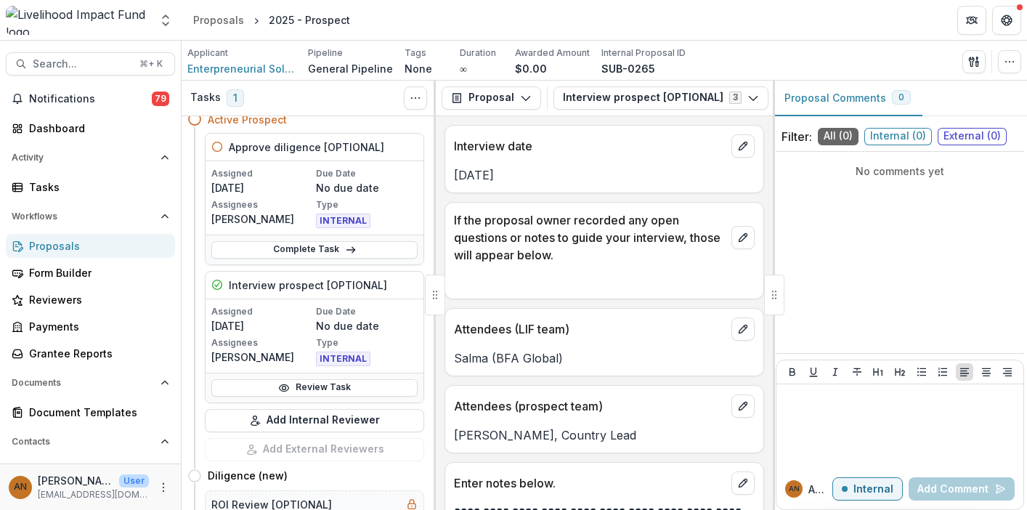
scroll to position [60, 0]
click at [345, 251] on icon at bounding box center [351, 251] width 12 height 12
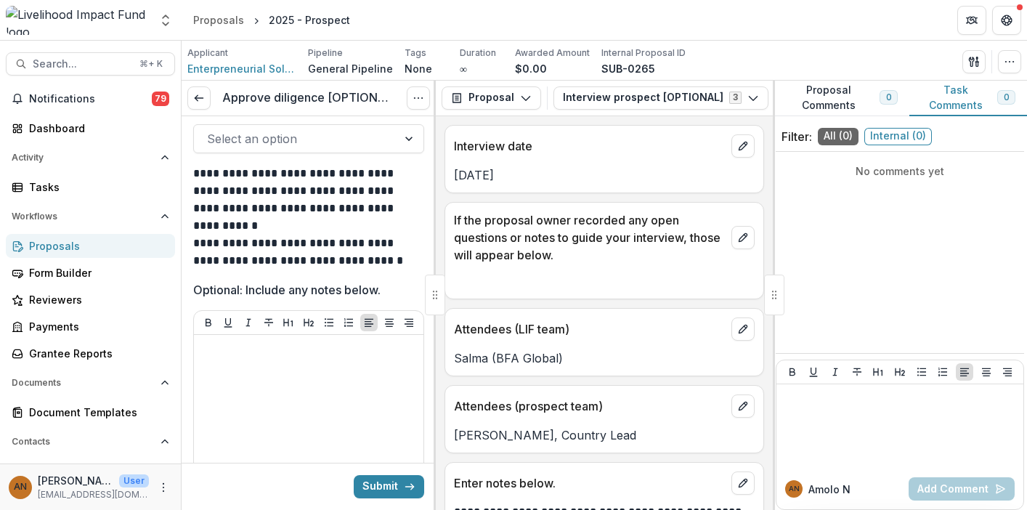
scroll to position [52, 0]
click at [203, 101] on icon at bounding box center [199, 98] width 12 height 12
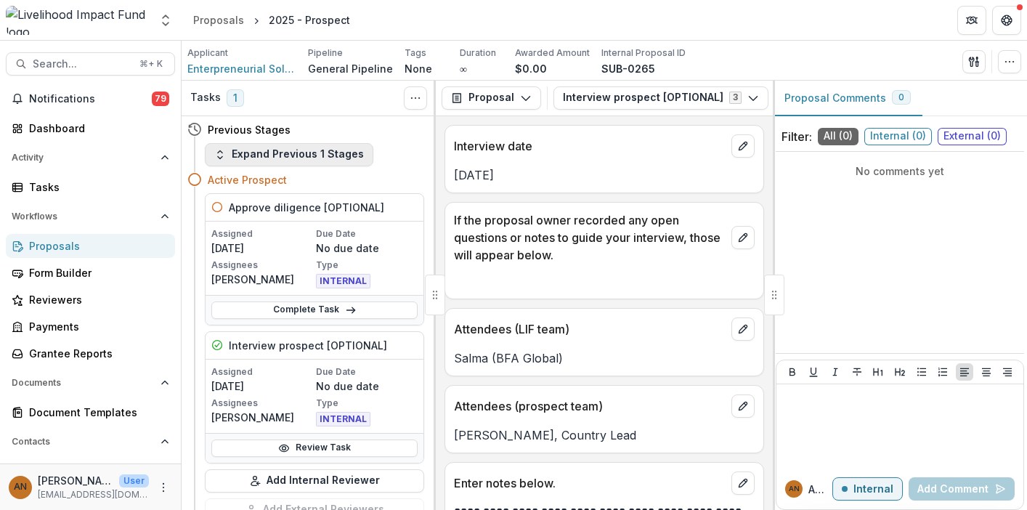
click at [280, 155] on button "Expand Previous 1 Stages" at bounding box center [289, 154] width 169 height 23
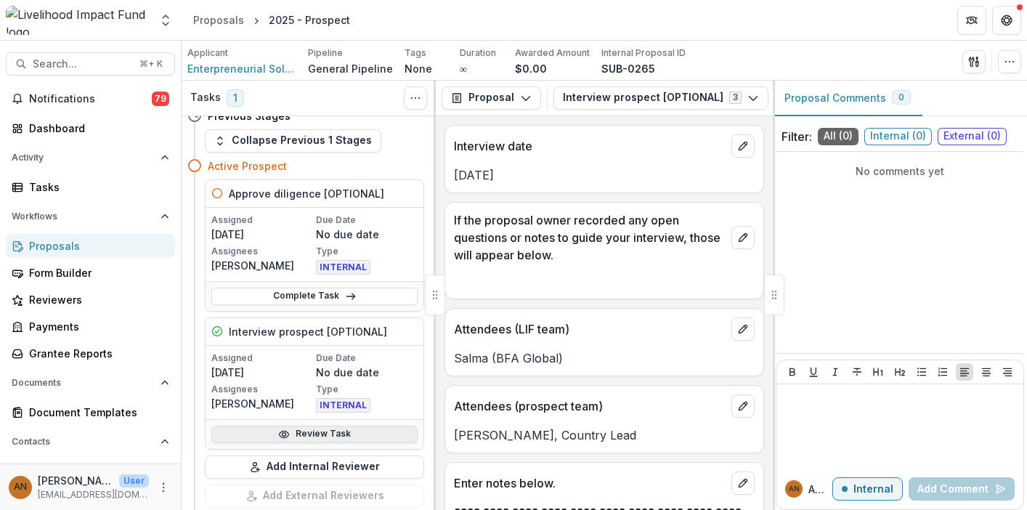
scroll to position [40, 0]
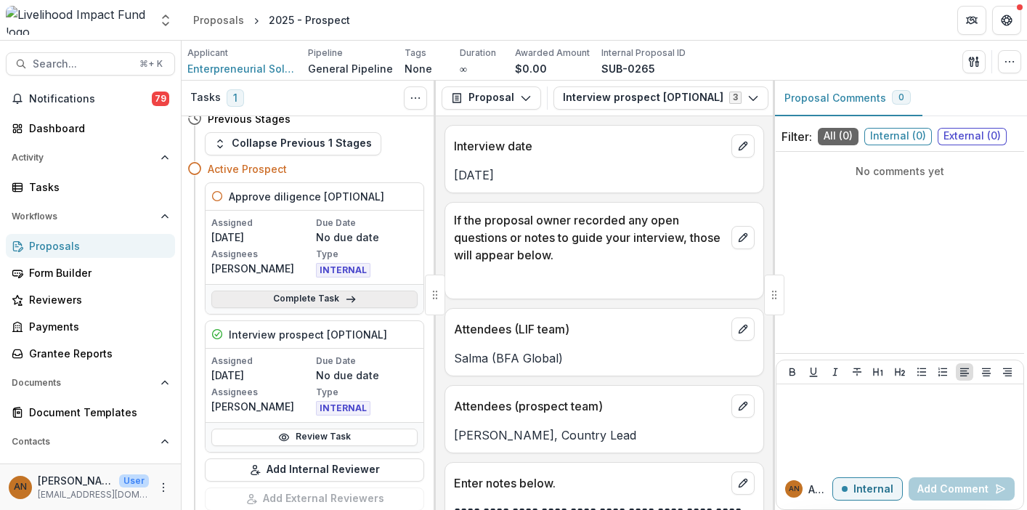
click at [350, 297] on icon at bounding box center [351, 300] width 12 height 12
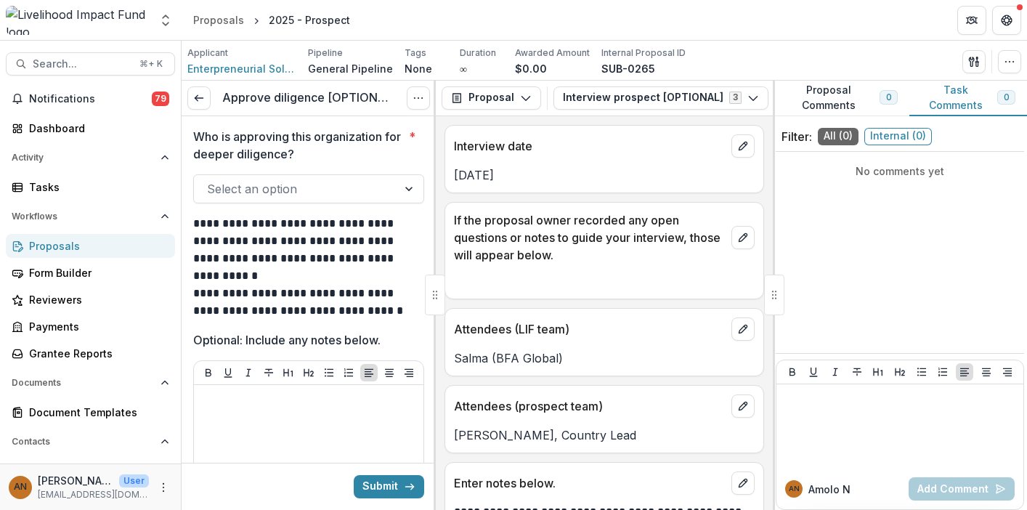
click at [397, 183] on div at bounding box center [410, 189] width 26 height 28
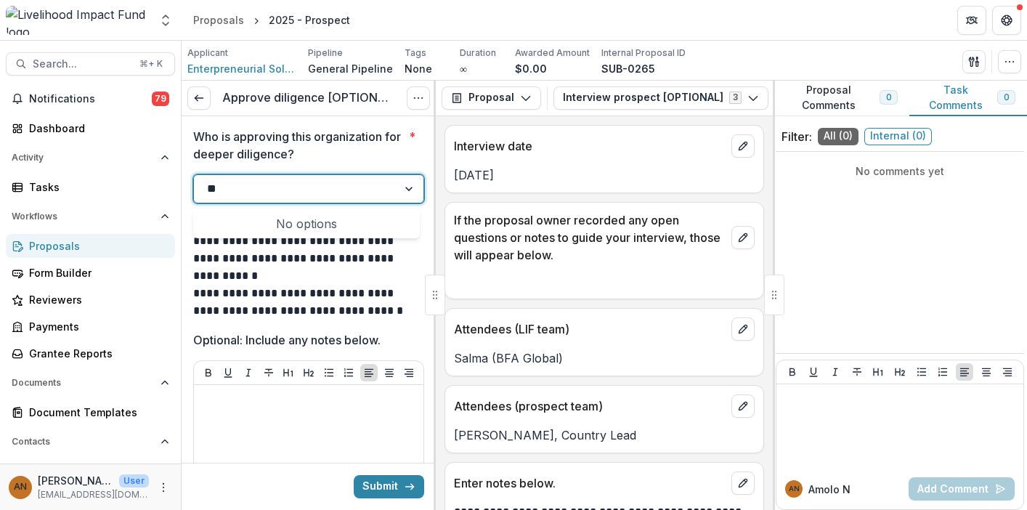
type input "*"
type input "**********"
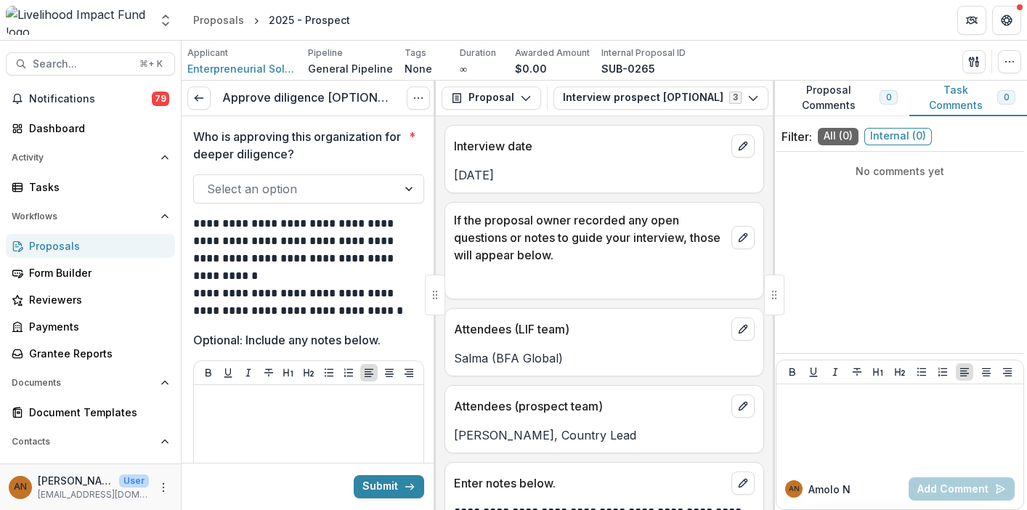
click at [318, 273] on p at bounding box center [308, 275] width 231 height 17
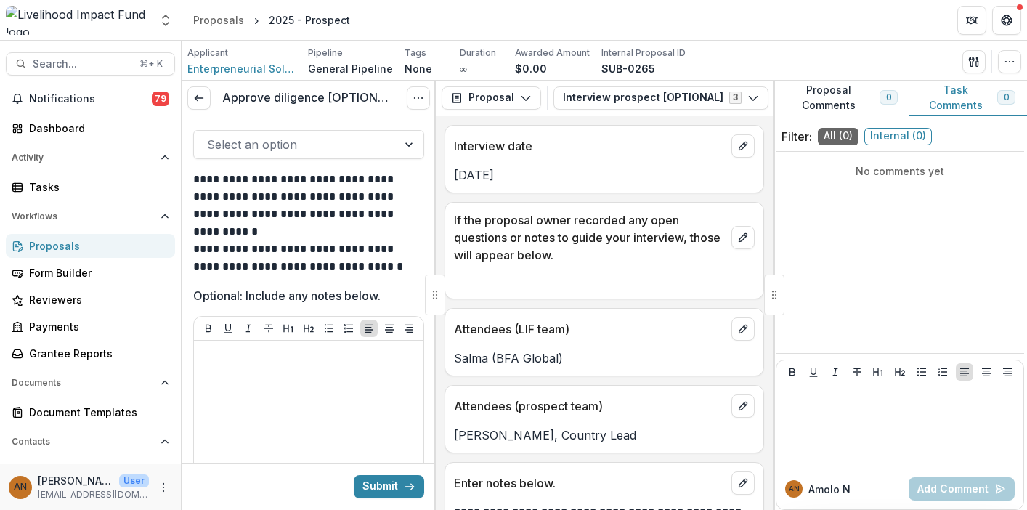
scroll to position [39, 0]
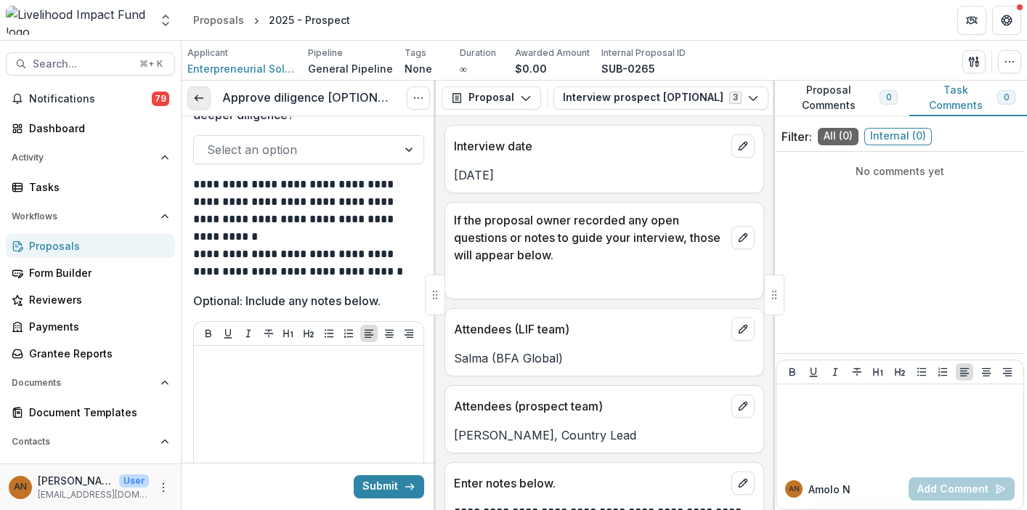
click at [201, 105] on link at bounding box center [198, 97] width 23 height 23
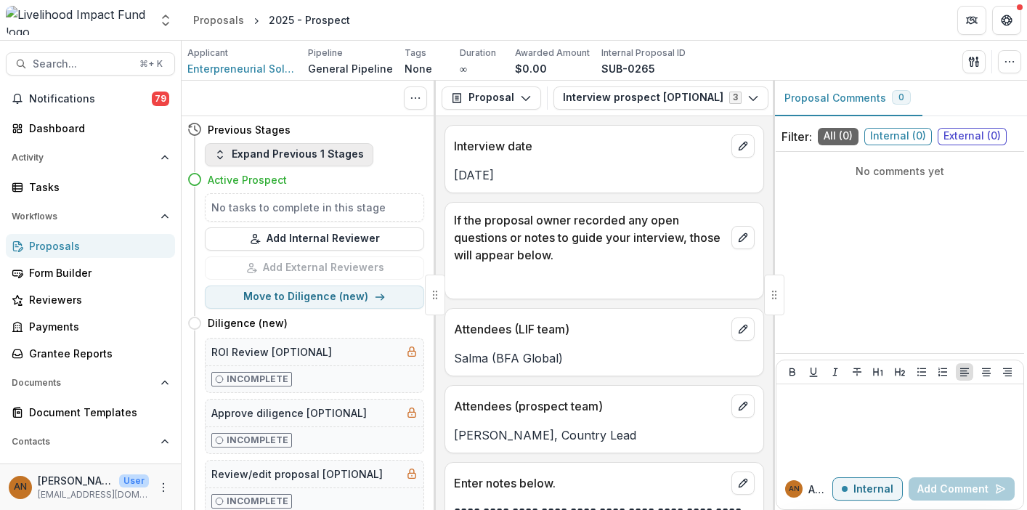
click at [242, 153] on button "Expand Previous 1 Stages" at bounding box center [289, 154] width 169 height 23
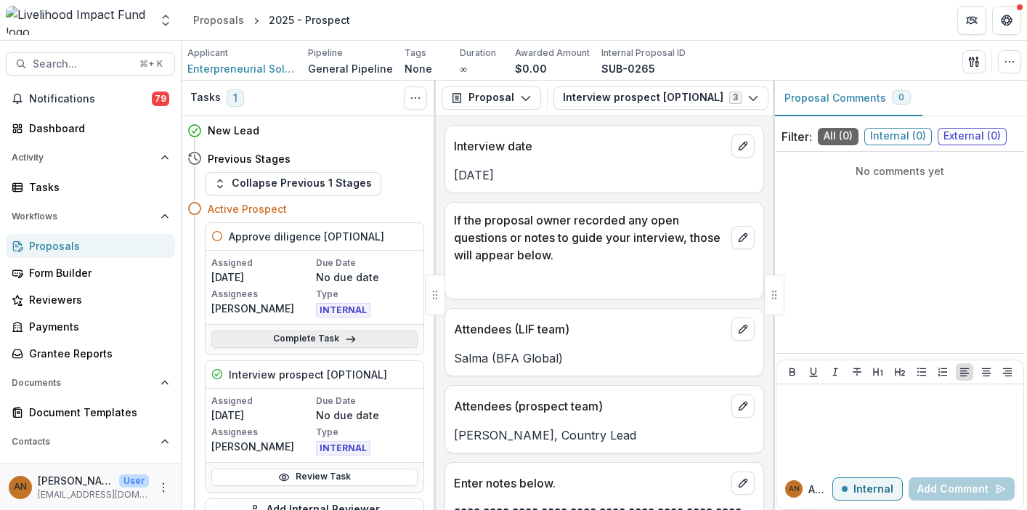
click at [315, 341] on link "Complete Task" at bounding box center [314, 339] width 206 height 17
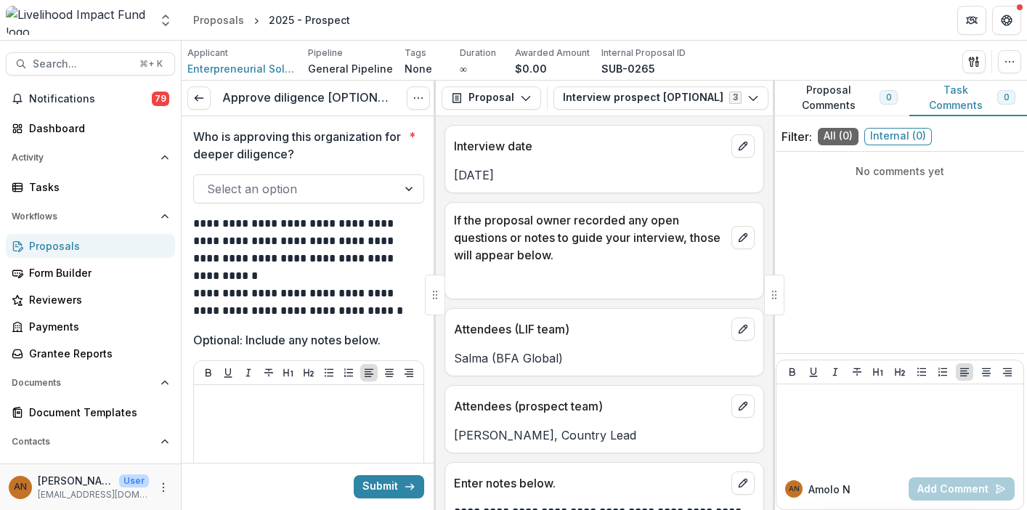
click at [391, 194] on div "Select an option" at bounding box center [295, 188] width 203 height 23
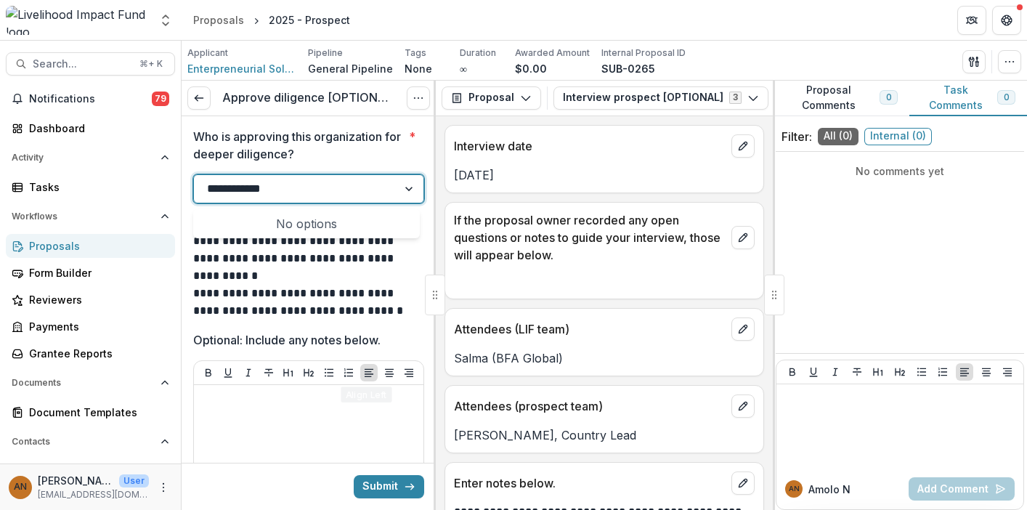
type input "**********"
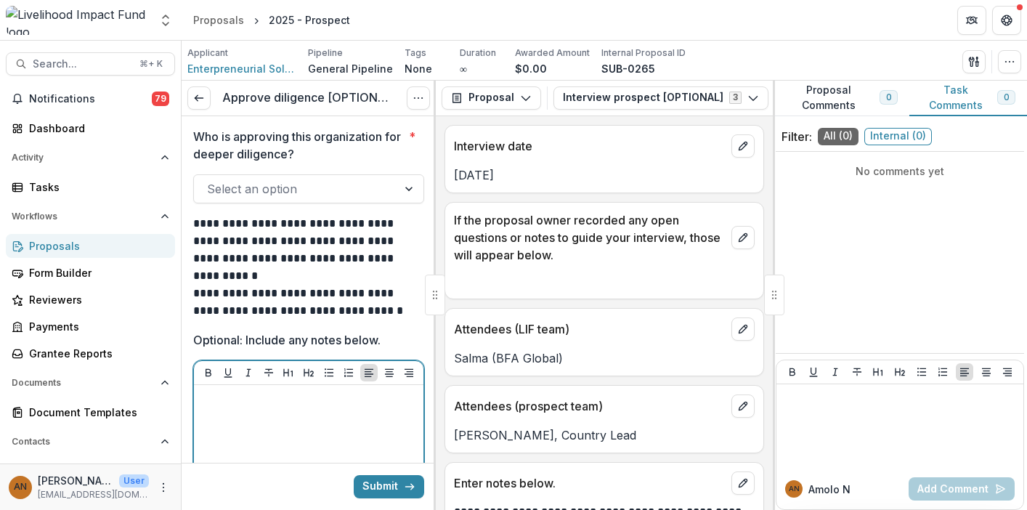
click at [298, 420] on div at bounding box center [309, 500] width 218 height 218
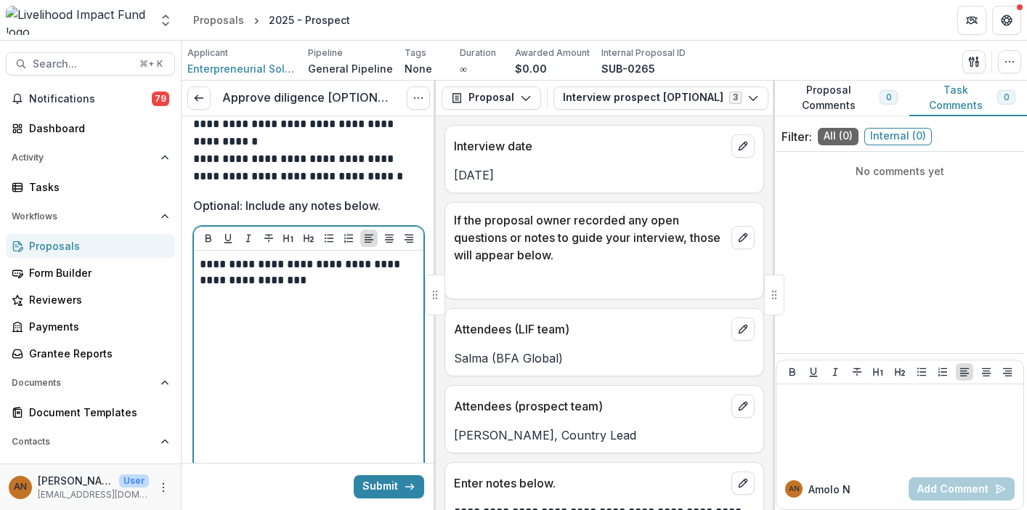
scroll to position [180, 0]
